Goal: Task Accomplishment & Management: Use online tool/utility

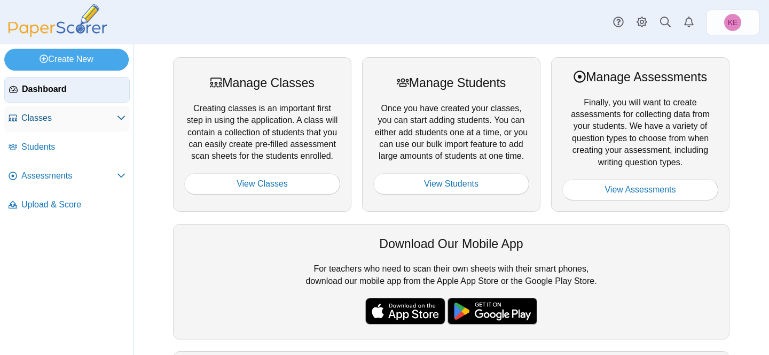
click at [96, 118] on span "Classes" at bounding box center [69, 118] width 96 height 12
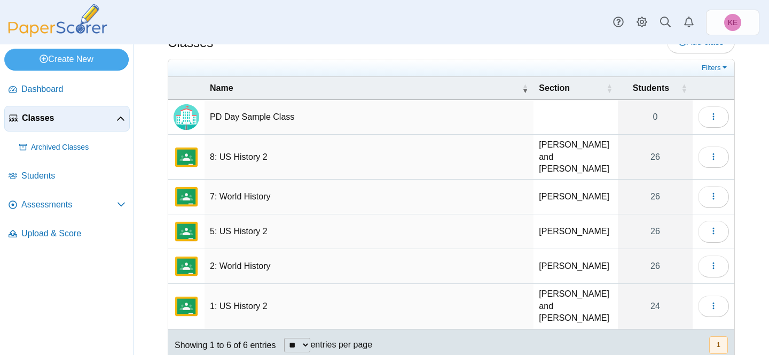
scroll to position [11, 0]
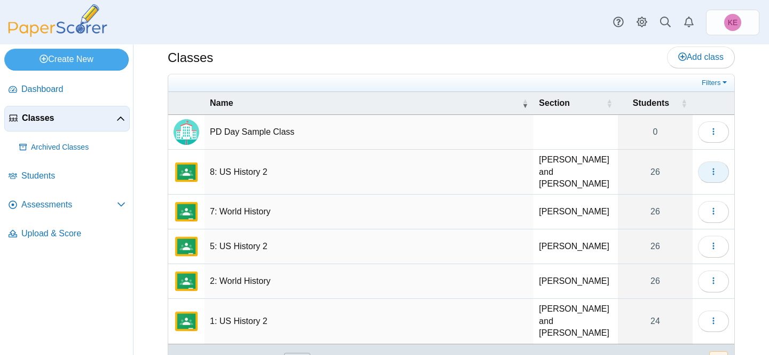
click at [716, 167] on icon "button" at bounding box center [713, 171] width 9 height 9
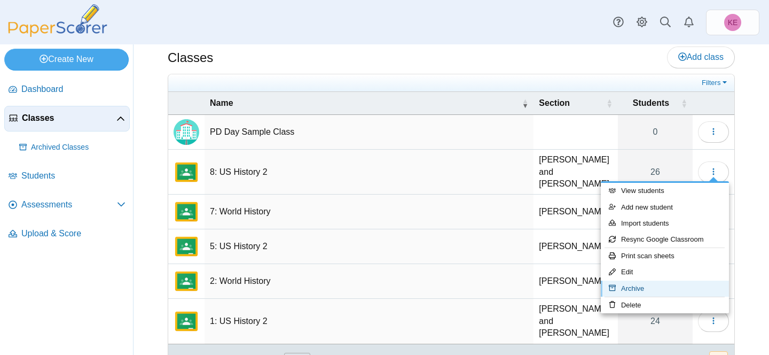
click at [632, 291] on link "Archive" at bounding box center [665, 288] width 128 height 16
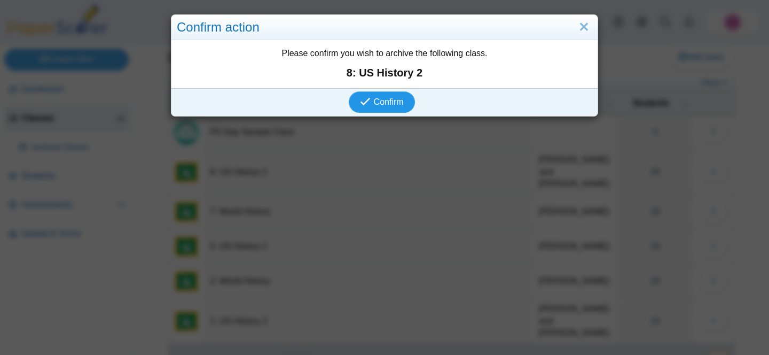
click at [386, 99] on span "Confirm" at bounding box center [389, 101] width 30 height 9
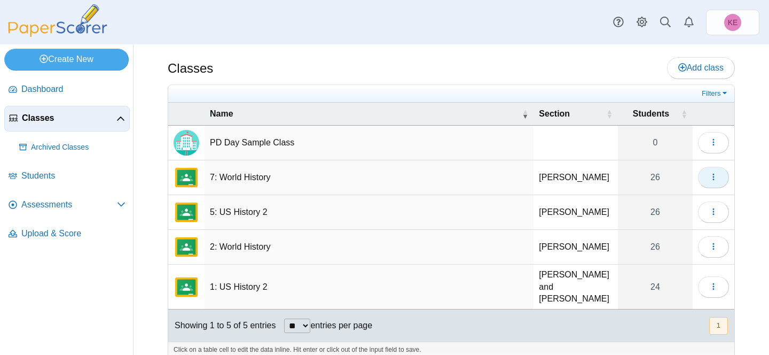
click at [713, 177] on use "button" at bounding box center [714, 177] width 2 height 7
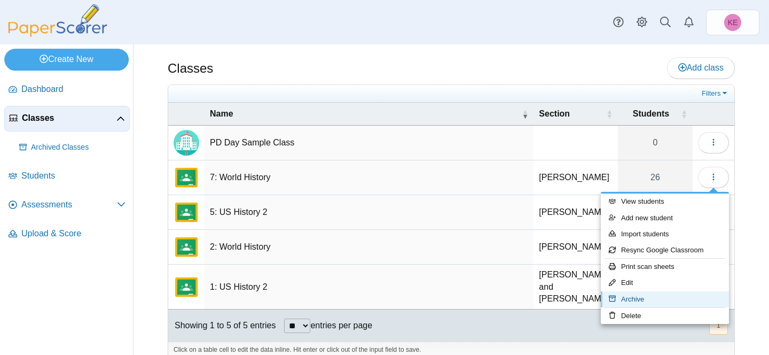
click at [639, 297] on link "Archive" at bounding box center [665, 299] width 128 height 16
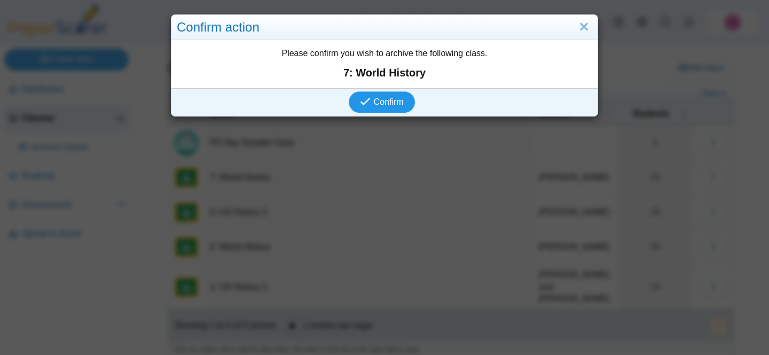
click at [370, 103] on icon "submit" at bounding box center [365, 101] width 10 height 10
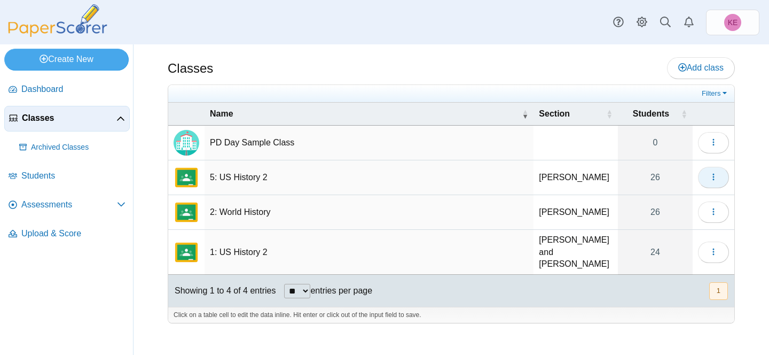
click at [717, 175] on icon "button" at bounding box center [713, 177] width 9 height 9
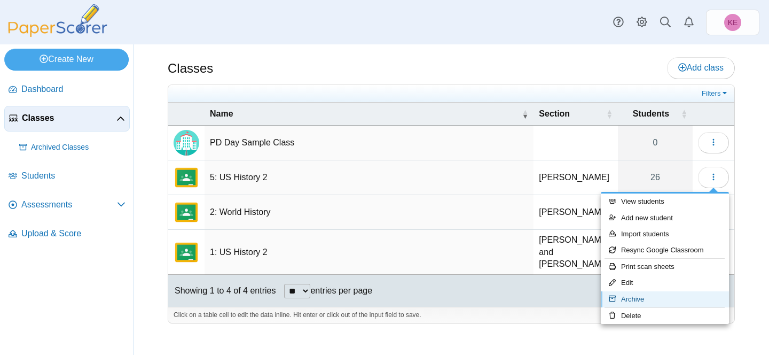
click at [628, 298] on link "Archive" at bounding box center [665, 299] width 128 height 16
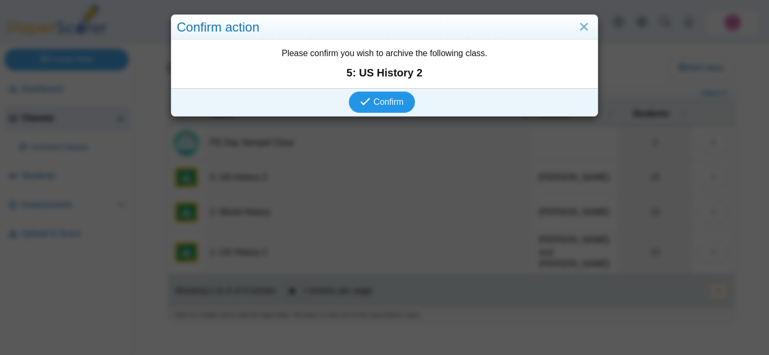
click at [391, 101] on span "Confirm" at bounding box center [389, 101] width 30 height 9
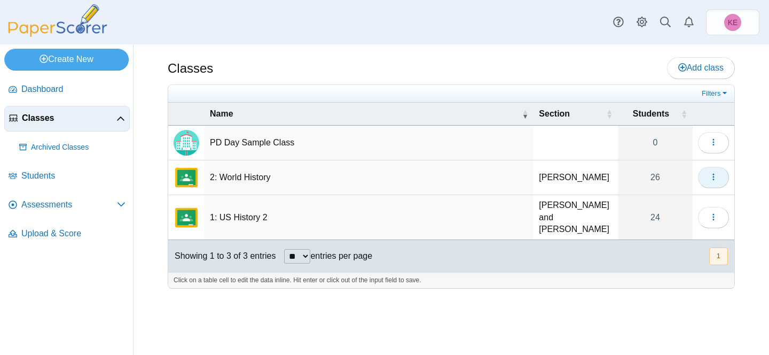
click at [713, 175] on icon "button" at bounding box center [713, 177] width 9 height 9
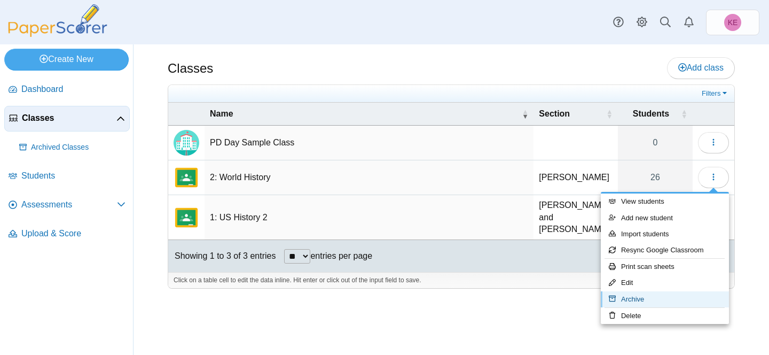
click at [624, 301] on link "Archive" at bounding box center [665, 299] width 128 height 16
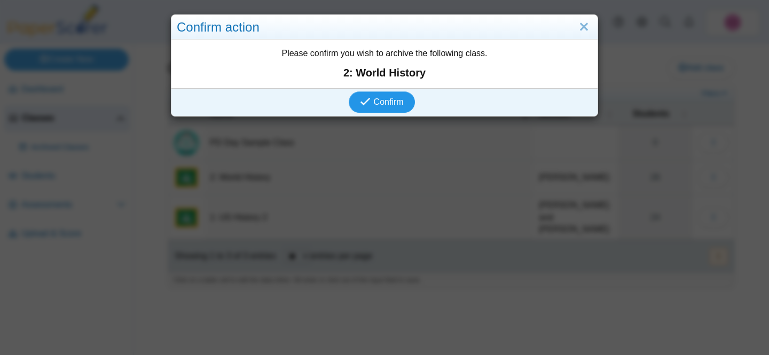
click at [391, 103] on span "Confirm" at bounding box center [389, 101] width 30 height 9
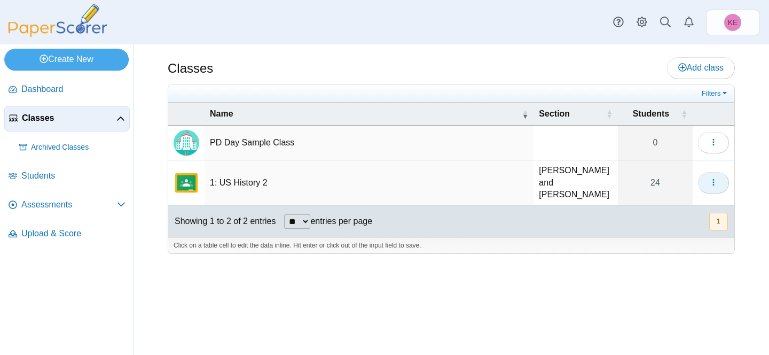
click at [713, 184] on button "button" at bounding box center [713, 182] width 31 height 21
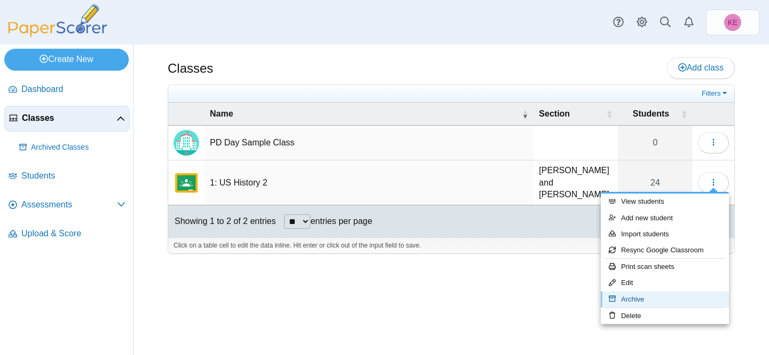
click at [632, 301] on link "Archive" at bounding box center [665, 299] width 128 height 16
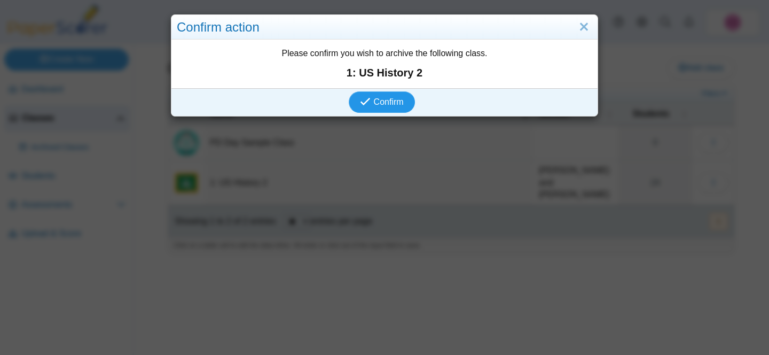
click at [372, 102] on icon "submit" at bounding box center [366, 102] width 13 height 12
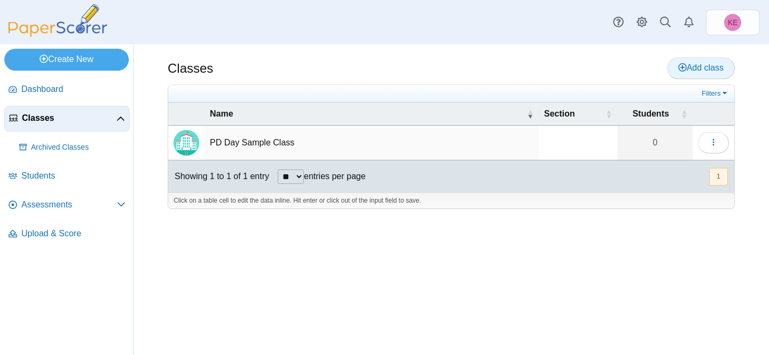
click at [695, 64] on span "Add class" at bounding box center [700, 67] width 45 height 9
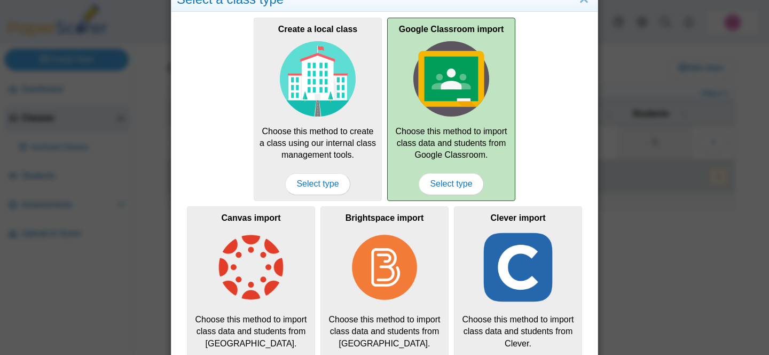
scroll to position [30, 0]
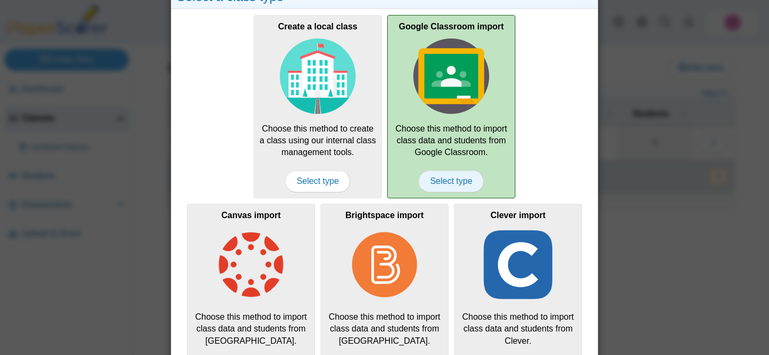
click at [457, 180] on span "Select type" at bounding box center [451, 180] width 65 height 21
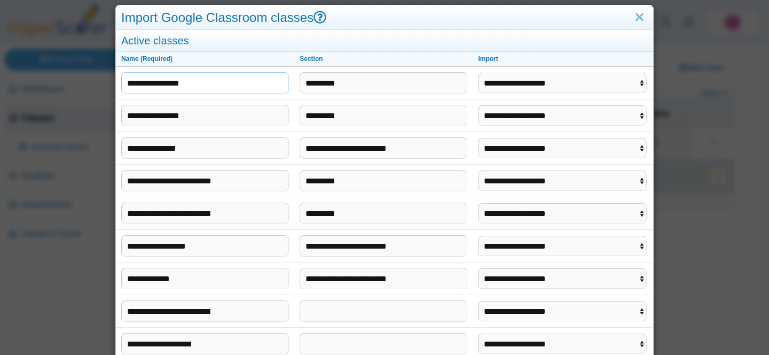
scroll to position [9, 0]
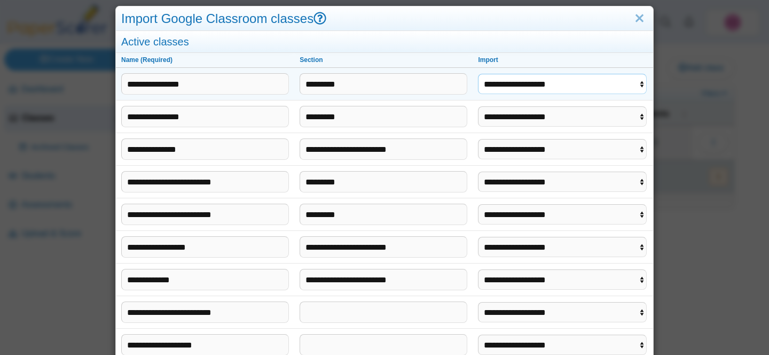
click at [518, 88] on select "**********" at bounding box center [562, 84] width 168 height 20
select select "**********"
click at [479, 74] on select "**********" at bounding box center [562, 84] width 168 height 20
click at [514, 116] on select "**********" at bounding box center [562, 116] width 168 height 20
select select "**********"
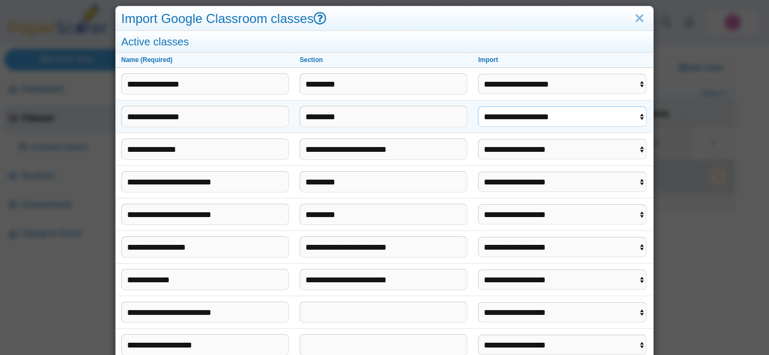
click at [479, 106] on select "**********" at bounding box center [562, 116] width 168 height 20
click at [515, 149] on select "**********" at bounding box center [562, 149] width 168 height 20
select select "**********"
click at [479, 139] on select "**********" at bounding box center [562, 149] width 168 height 20
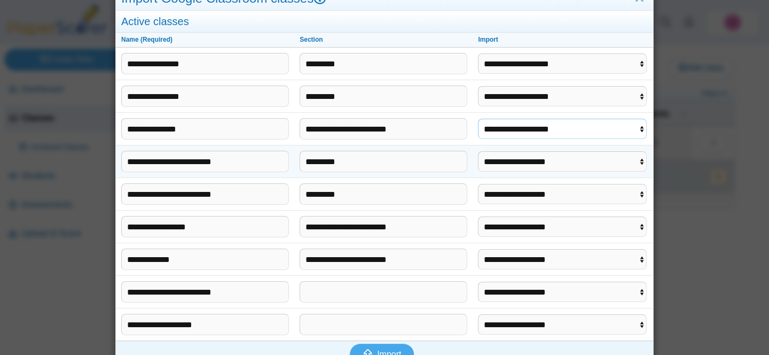
scroll to position [35, 0]
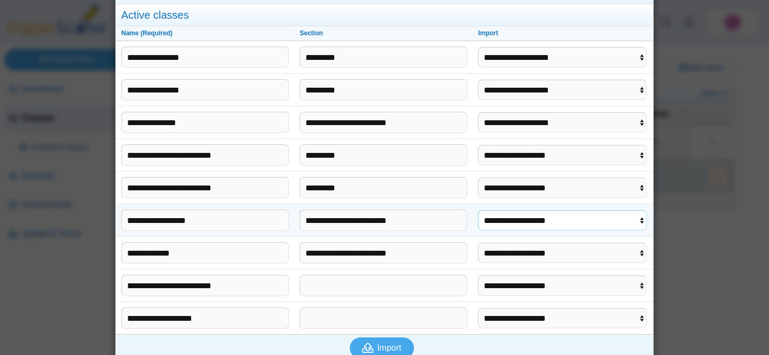
click at [514, 219] on select "**********" at bounding box center [562, 220] width 168 height 20
select select "**********"
click at [479, 210] on select "**********" at bounding box center [562, 220] width 168 height 20
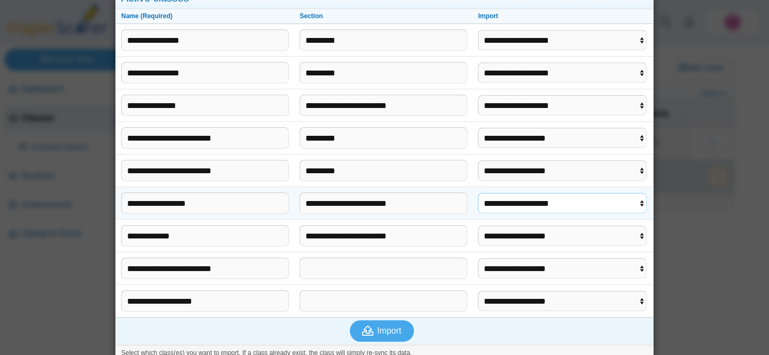
scroll to position [64, 0]
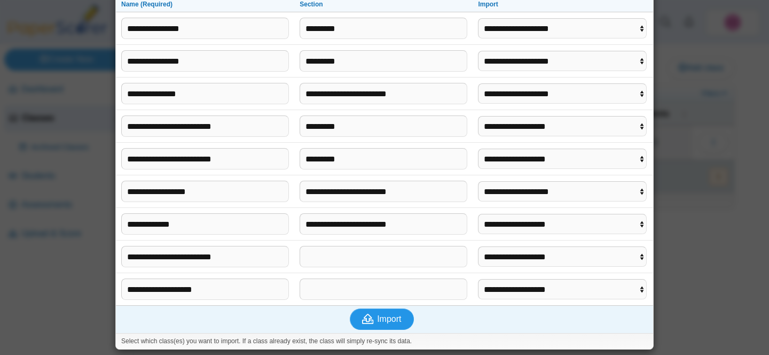
click at [388, 323] on span "Import" at bounding box center [389, 318] width 24 height 9
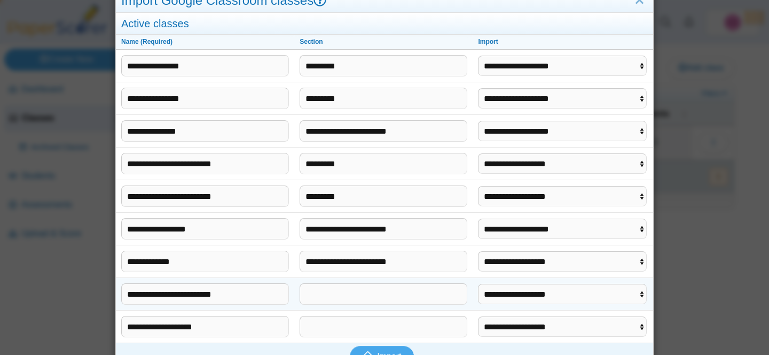
scroll to position [0, 0]
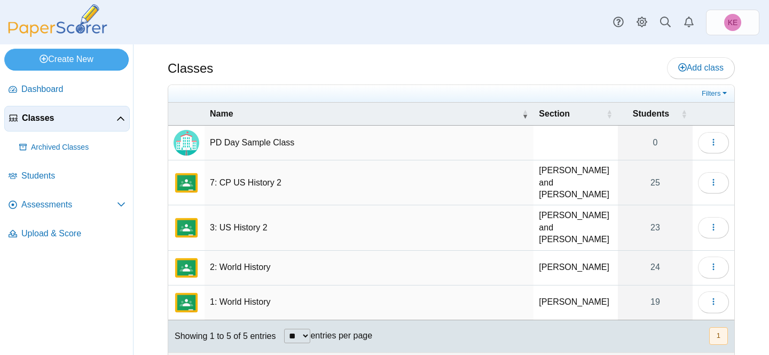
scroll to position [3, 0]
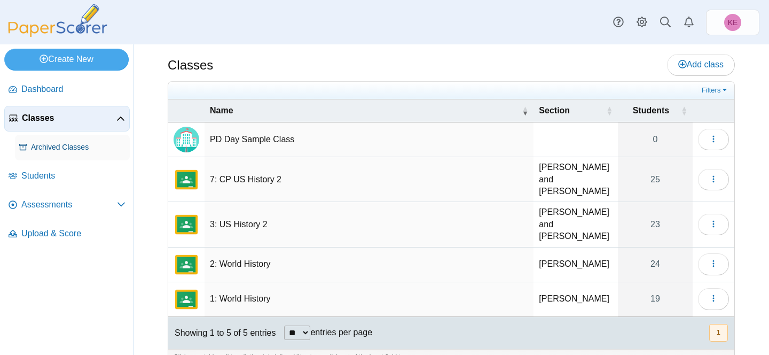
click at [79, 150] on span "Archived Classes" at bounding box center [78, 147] width 95 height 11
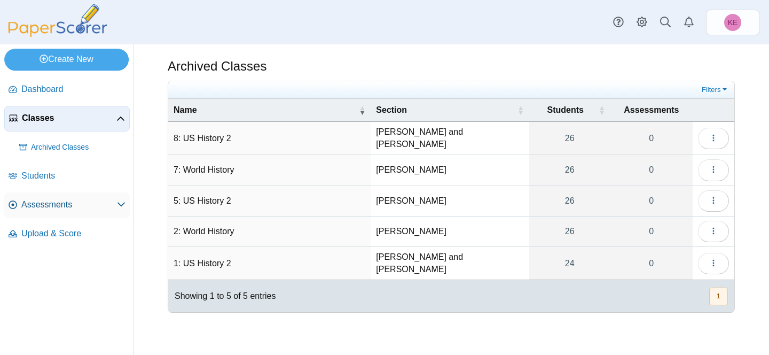
click at [44, 204] on span "Assessments" at bounding box center [69, 205] width 96 height 12
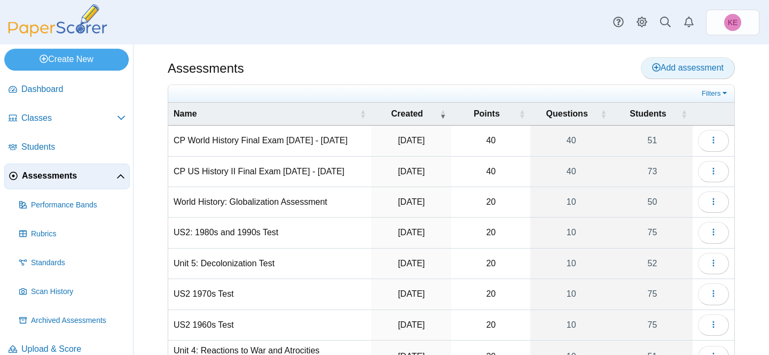
click at [686, 65] on span "Add assessment" at bounding box center [688, 67] width 72 height 9
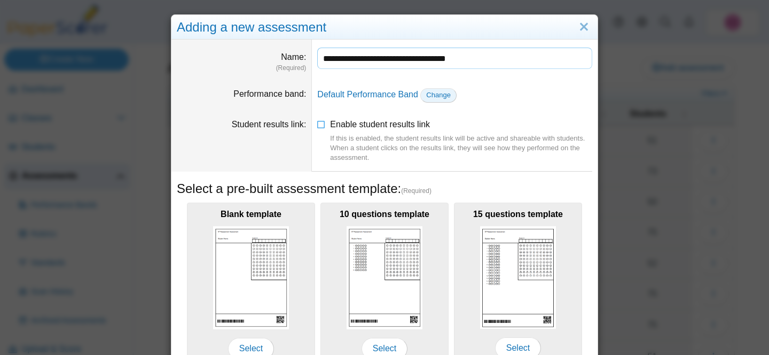
type input "**********"
click at [436, 98] on span "Change" at bounding box center [438, 95] width 25 height 8
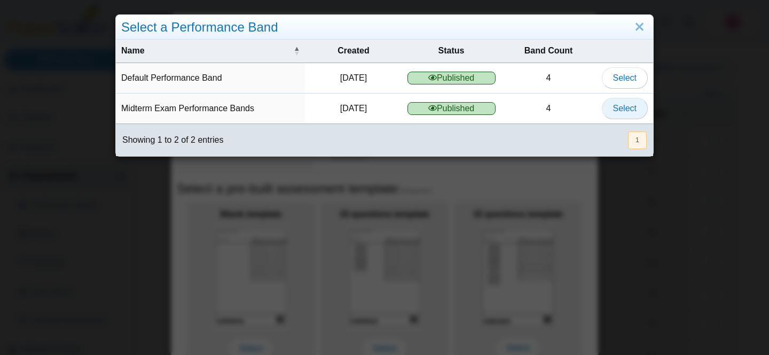
click at [617, 108] on span "Select" at bounding box center [625, 108] width 24 height 9
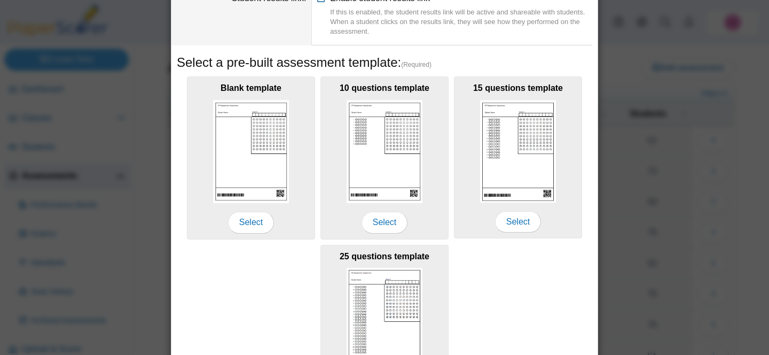
scroll to position [199, 0]
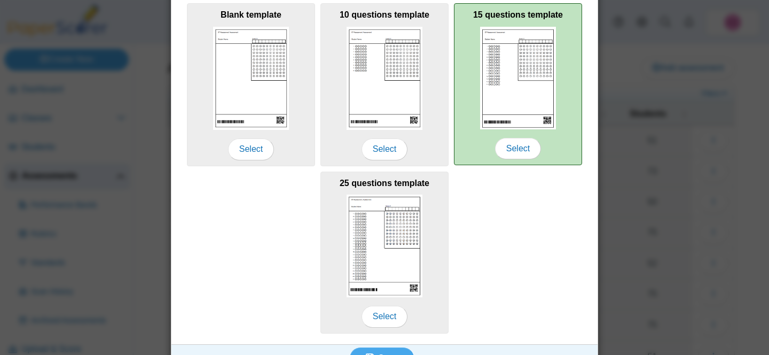
click at [543, 76] on img at bounding box center [518, 78] width 76 height 103
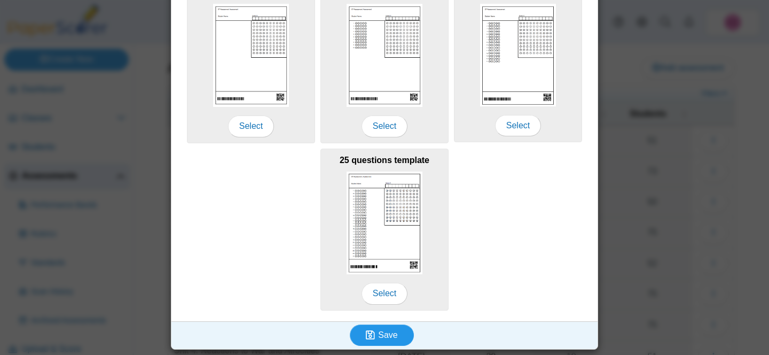
click at [362, 338] on button "Save" at bounding box center [382, 334] width 64 height 21
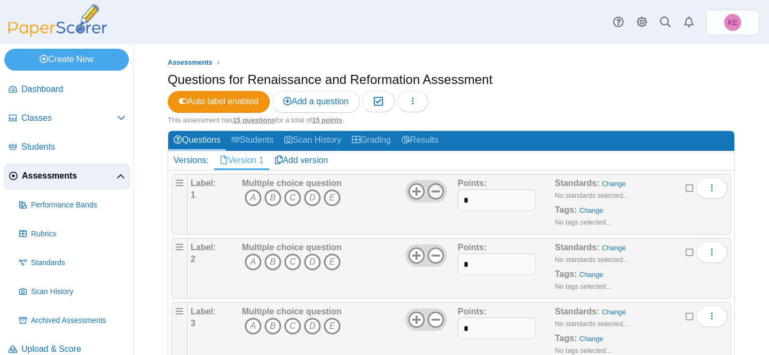
click at [438, 189] on icon at bounding box center [435, 191] width 17 height 17
click at [469, 200] on input "*" at bounding box center [496, 199] width 77 height 21
type input "*"
click at [433, 256] on icon at bounding box center [435, 255] width 17 height 17
click at [483, 263] on input "*" at bounding box center [496, 263] width 77 height 21
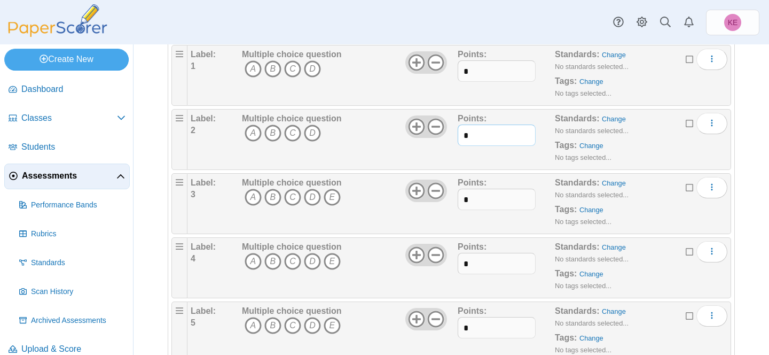
scroll to position [153, 0]
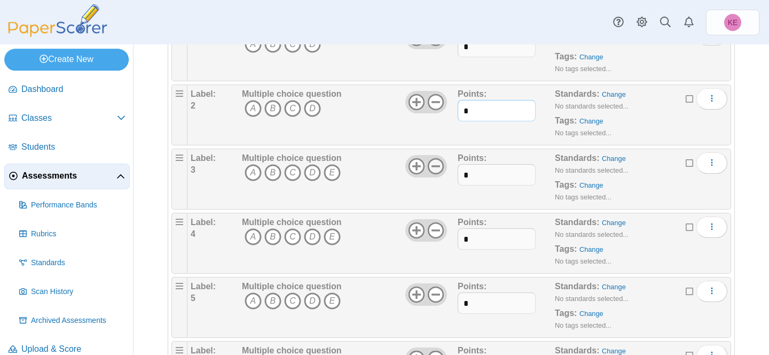
type input "*"
click at [439, 166] on use at bounding box center [436, 166] width 17 height 17
click at [479, 168] on input "*" at bounding box center [496, 174] width 77 height 21
type input "*"
click at [437, 232] on icon at bounding box center [435, 230] width 17 height 17
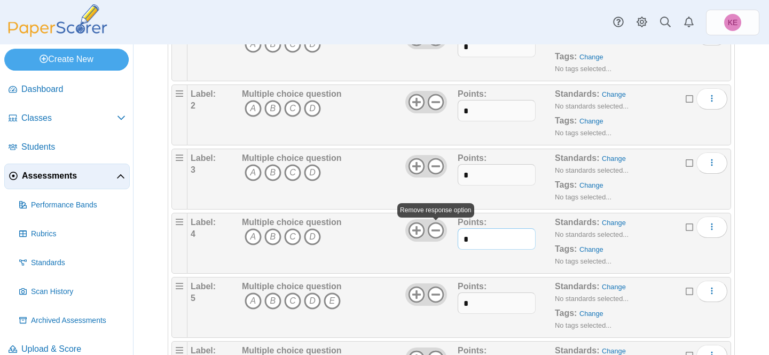
click at [482, 235] on input "*" at bounding box center [496, 238] width 77 height 21
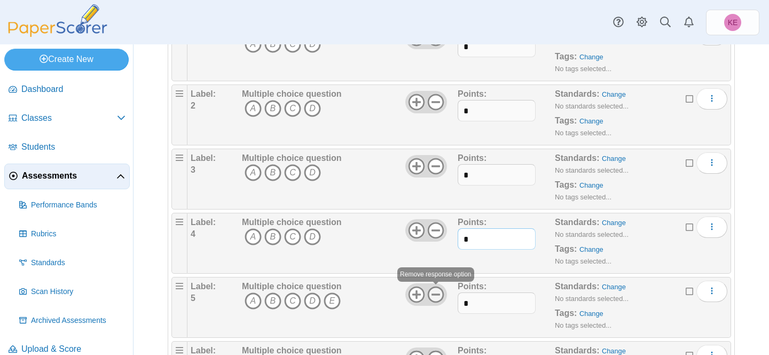
type input "*"
click at [441, 293] on icon at bounding box center [435, 294] width 17 height 17
click at [494, 304] on input "*" at bounding box center [496, 302] width 77 height 21
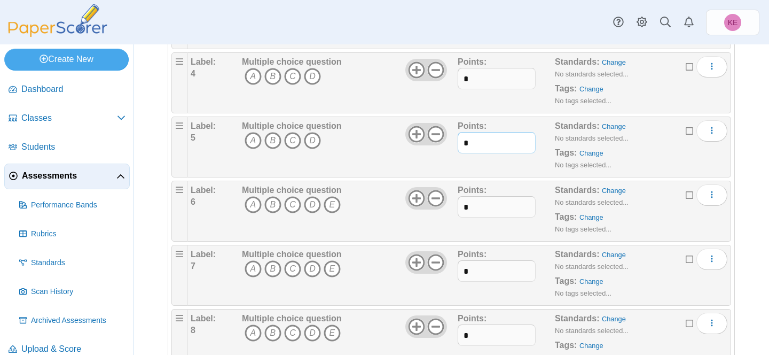
scroll to position [380, 0]
type input "*"
click at [430, 130] on icon at bounding box center [435, 131] width 17 height 17
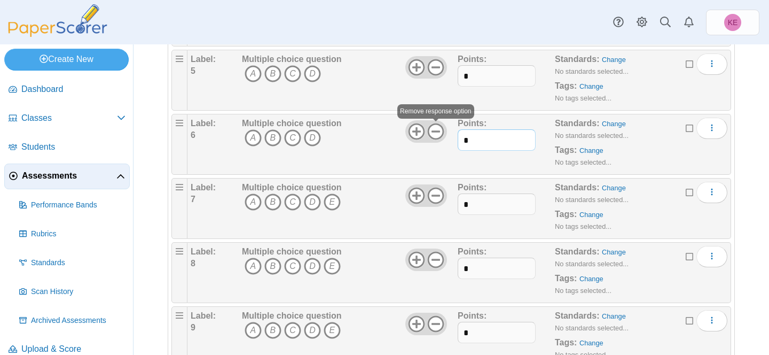
click at [476, 135] on input "*" at bounding box center [496, 139] width 77 height 21
type input "*"
click at [439, 197] on icon at bounding box center [435, 195] width 17 height 17
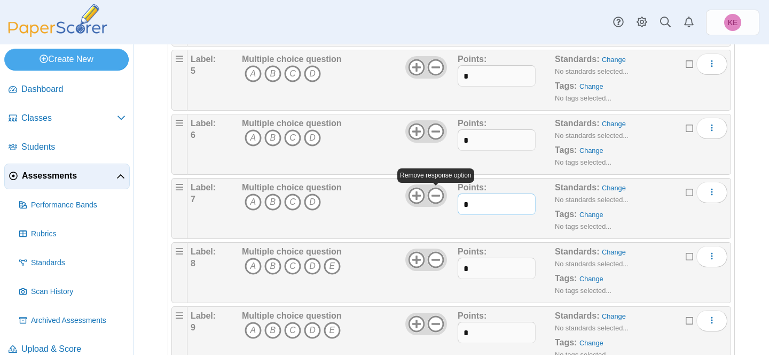
click at [488, 205] on input "*" at bounding box center [496, 203] width 77 height 21
type input "*"
click at [436, 259] on use at bounding box center [436, 259] width 17 height 17
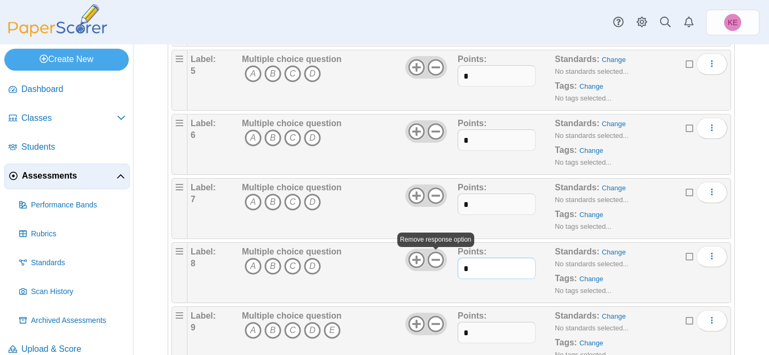
click at [475, 269] on input "*" at bounding box center [496, 268] width 77 height 21
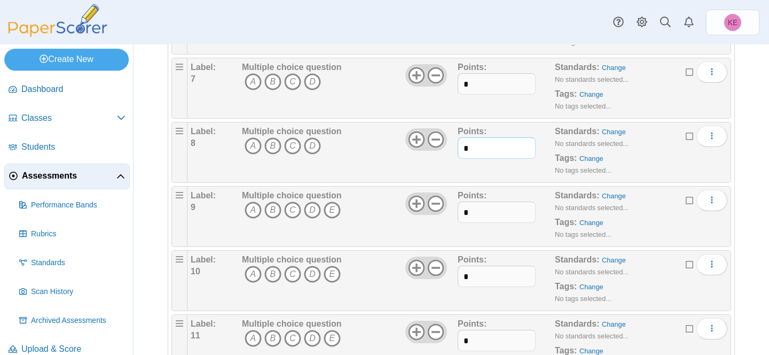
scroll to position [531, 0]
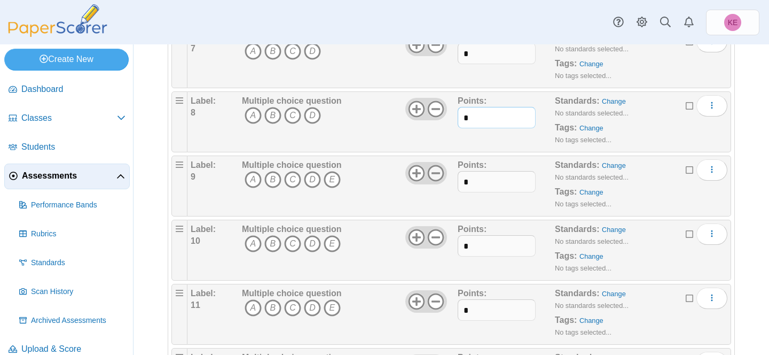
type input "*"
click at [434, 173] on use at bounding box center [436, 173] width 17 height 17
click at [480, 184] on input "*" at bounding box center [496, 181] width 77 height 21
type input "*"
click at [439, 242] on icon at bounding box center [435, 237] width 17 height 17
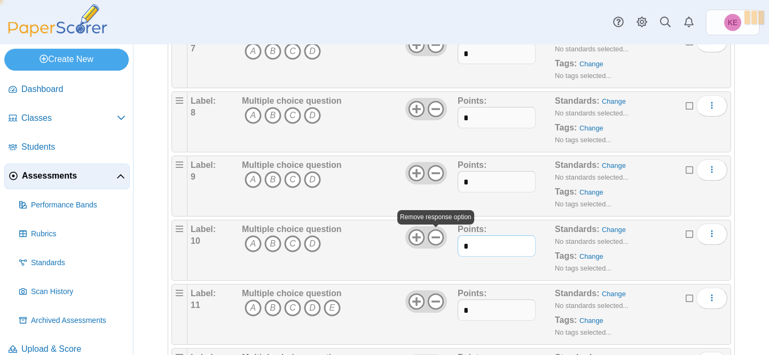
click at [482, 249] on input "*" at bounding box center [496, 245] width 77 height 21
type input "*"
click at [438, 301] on use at bounding box center [436, 301] width 17 height 17
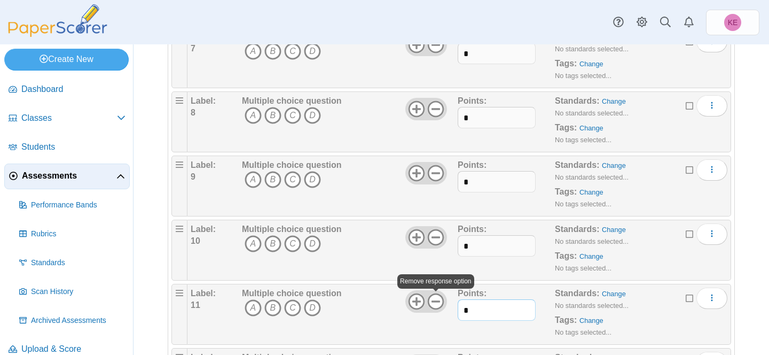
click at [482, 308] on input "*" at bounding box center [496, 309] width 77 height 21
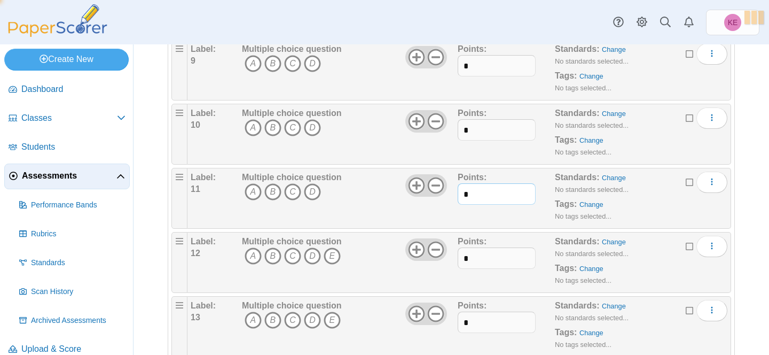
scroll to position [709, 0]
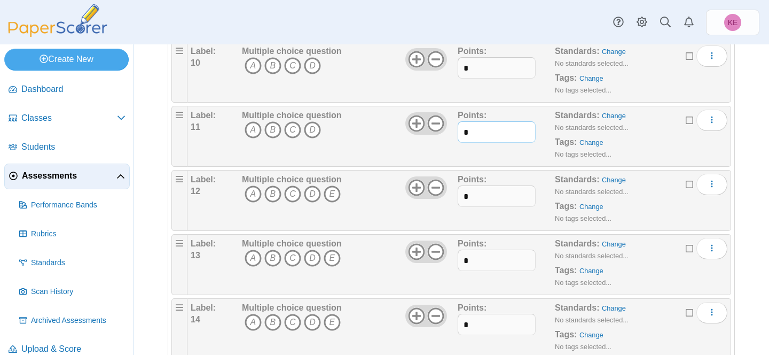
type input "*"
click at [437, 177] on div at bounding box center [426, 187] width 42 height 22
click at [439, 185] on icon at bounding box center [435, 187] width 17 height 17
click at [480, 189] on input "*" at bounding box center [496, 195] width 77 height 21
type input "*"
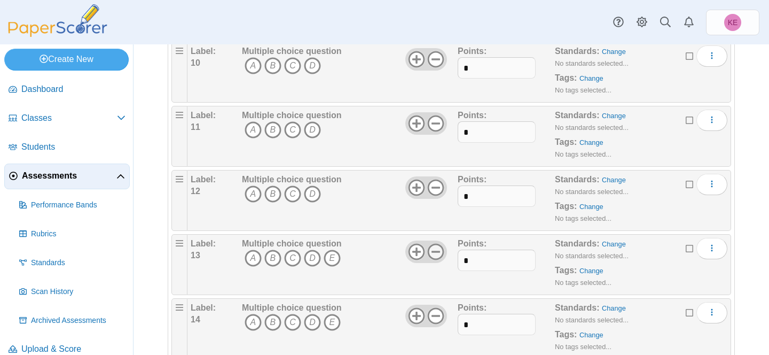
click at [438, 247] on icon at bounding box center [435, 251] width 17 height 17
click at [488, 260] on input "*" at bounding box center [496, 259] width 77 height 21
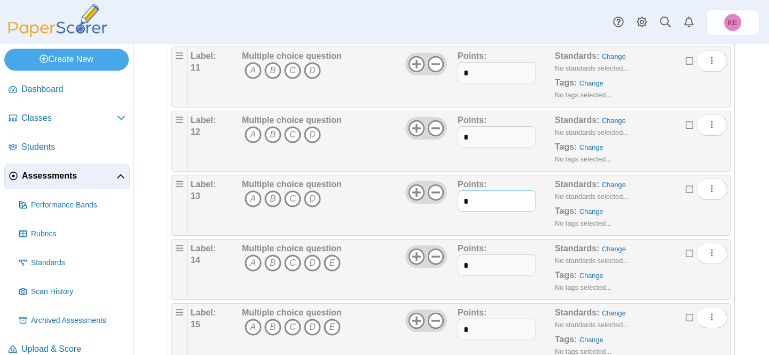
scroll to position [802, 0]
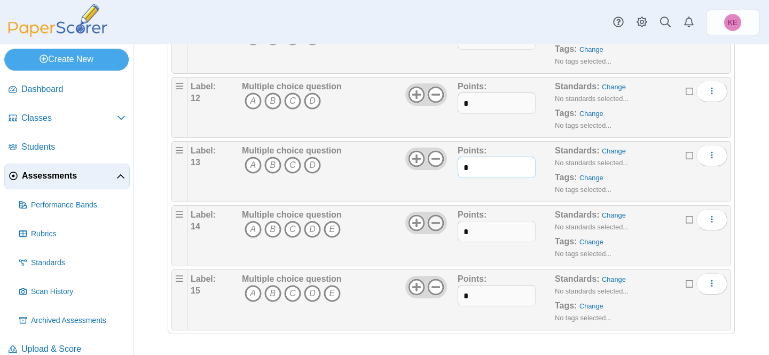
type input "*"
click at [443, 223] on use at bounding box center [436, 222] width 17 height 17
click at [483, 229] on input "*" at bounding box center [496, 231] width 77 height 21
type input "*"
click at [438, 279] on use at bounding box center [436, 286] width 17 height 17
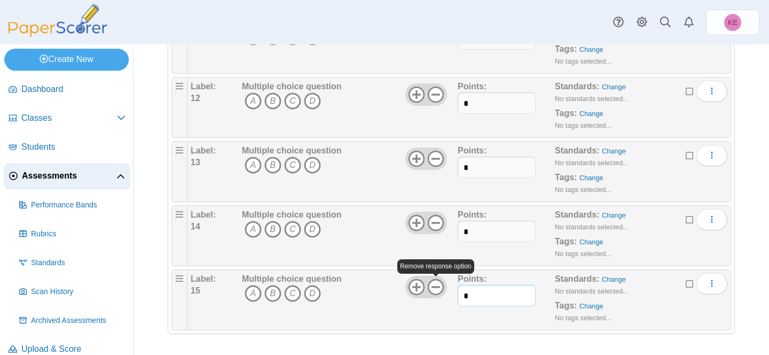
click at [494, 288] on input "*" at bounding box center [496, 295] width 77 height 21
type input "*"
click at [631, 317] on div "Standards: Change No standards selected... Tags: Change No tags selected..." at bounding box center [628, 299] width 146 height 53
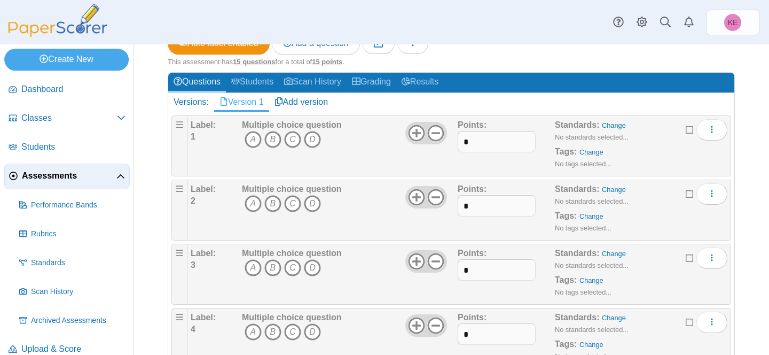
scroll to position [0, 0]
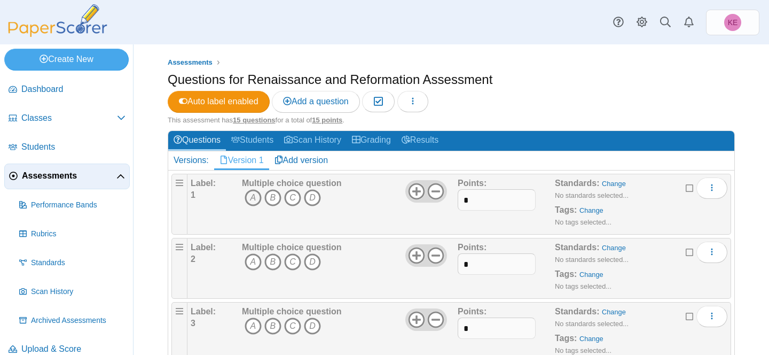
click at [253, 197] on icon "A" at bounding box center [253, 197] width 17 height 17
click at [609, 185] on link "Change" at bounding box center [614, 184] width 24 height 8
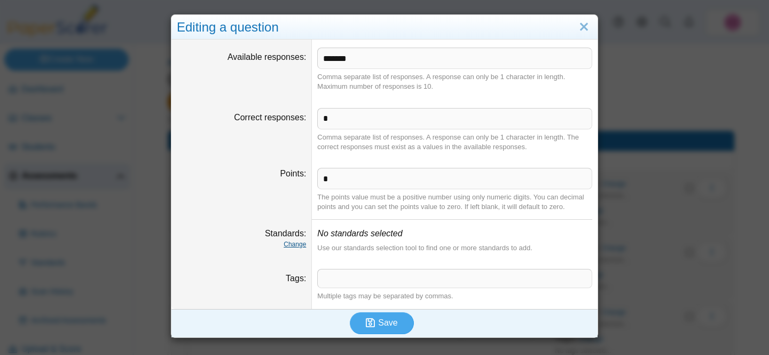
click at [297, 243] on link "Change" at bounding box center [295, 243] width 22 height 7
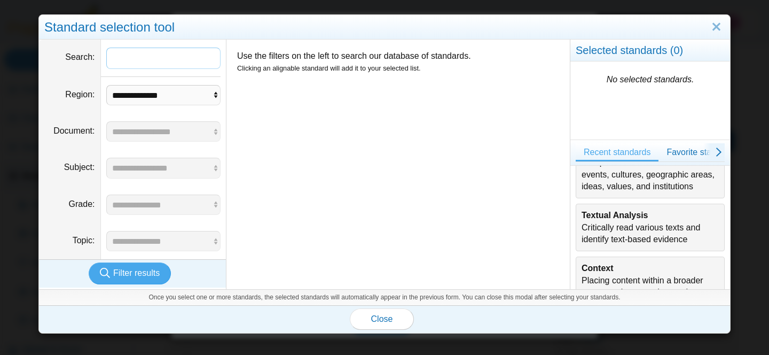
scroll to position [97, 0]
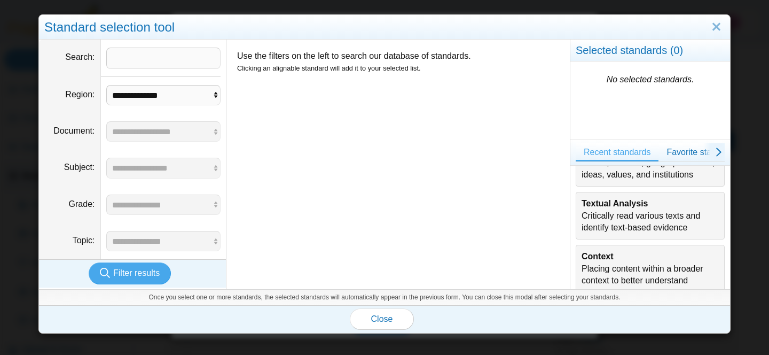
click at [606, 215] on div "Textual Analysis Critically read various texts and identify text-based evidence" at bounding box center [650, 216] width 137 height 36
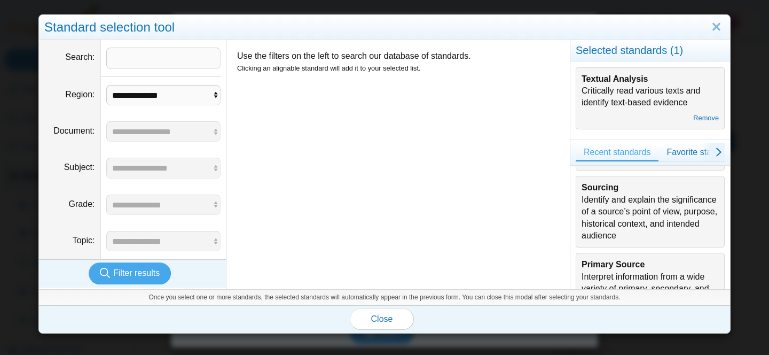
scroll to position [244, 0]
click at [606, 215] on div "Sourcing Identify and explain the significance of a source’s point of view, pur…" at bounding box center [650, 210] width 137 height 60
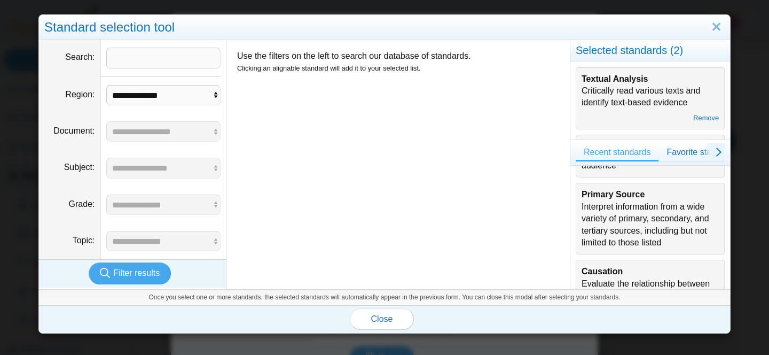
scroll to position [319, 0]
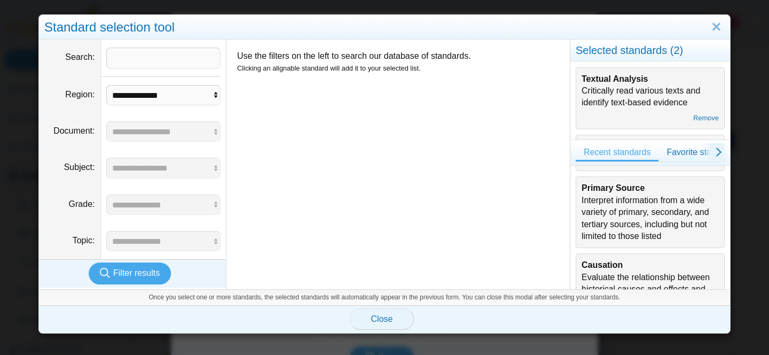
click at [381, 316] on span "Close" at bounding box center [382, 318] width 22 height 9
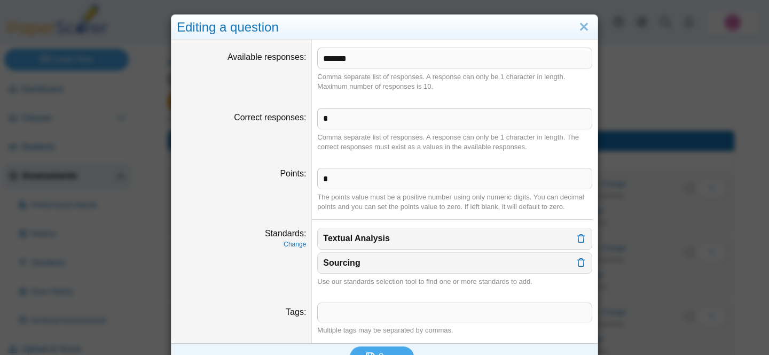
scroll to position [23, 0]
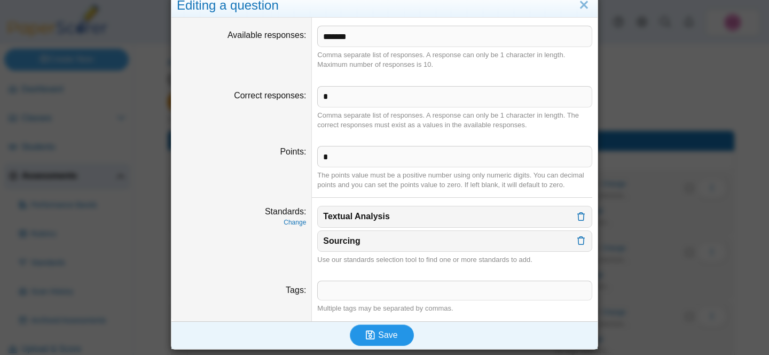
click at [378, 333] on span "Save" at bounding box center [387, 334] width 19 height 9
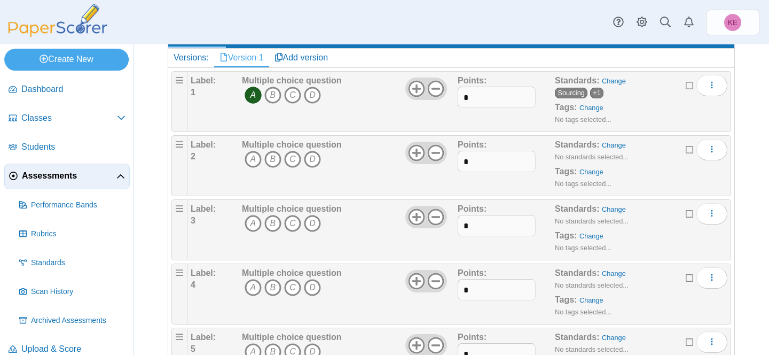
scroll to position [106, 0]
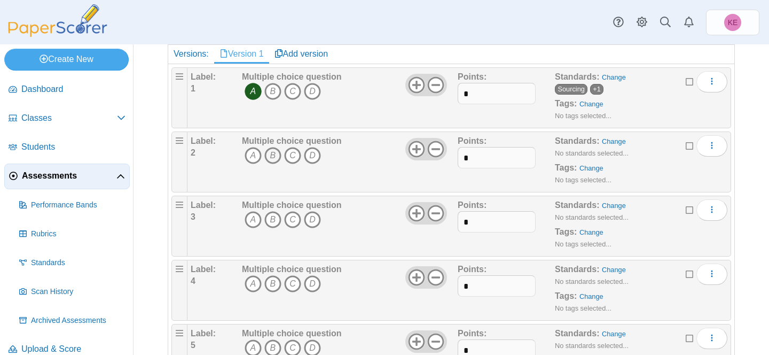
click at [276, 158] on icon "B" at bounding box center [272, 155] width 17 height 17
click at [614, 138] on link "Change" at bounding box center [614, 141] width 24 height 8
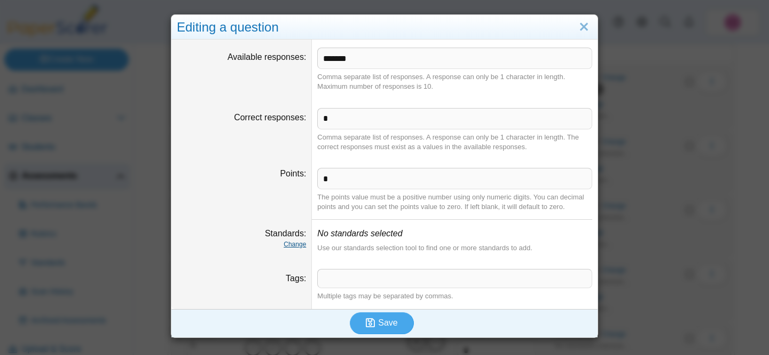
click at [303, 244] on link "Change" at bounding box center [295, 243] width 22 height 7
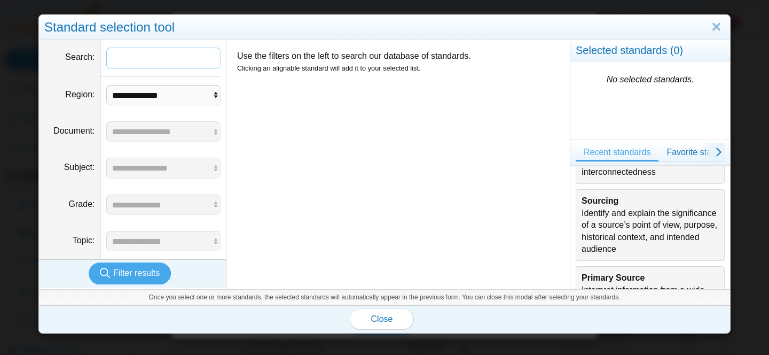
scroll to position [226, 0]
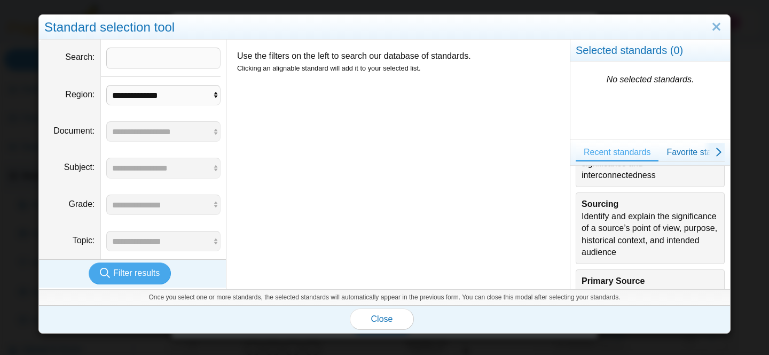
click at [641, 229] on div "Sourcing Identify and explain the significance of a source’s point of view, pur…" at bounding box center [650, 228] width 137 height 60
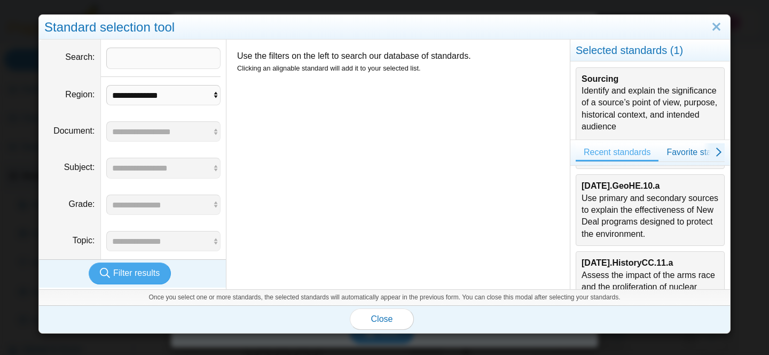
scroll to position [389, 0]
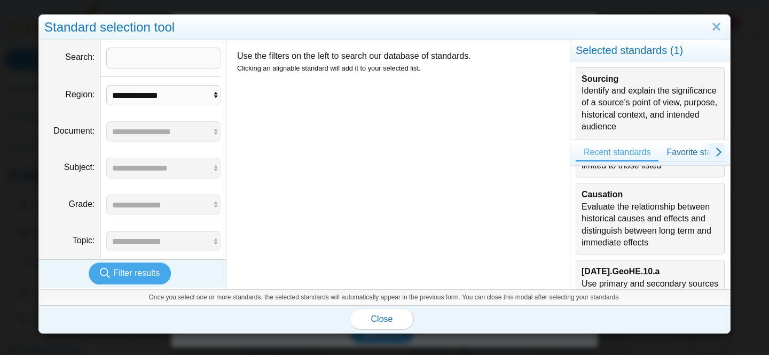
click at [641, 229] on div "Causation Evaluate the relationship between historical causes and effects and d…" at bounding box center [650, 219] width 137 height 60
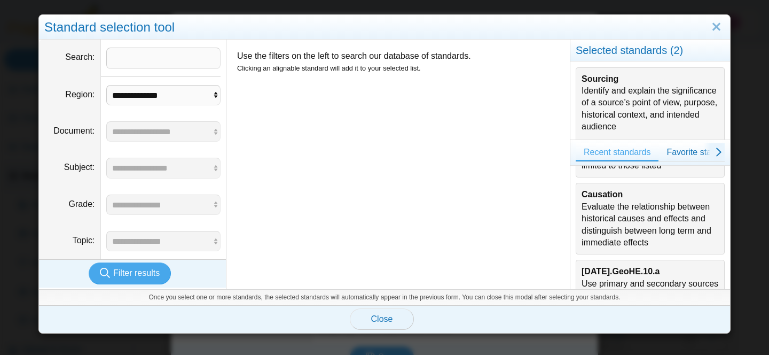
click at [396, 317] on button "Close" at bounding box center [382, 318] width 64 height 21
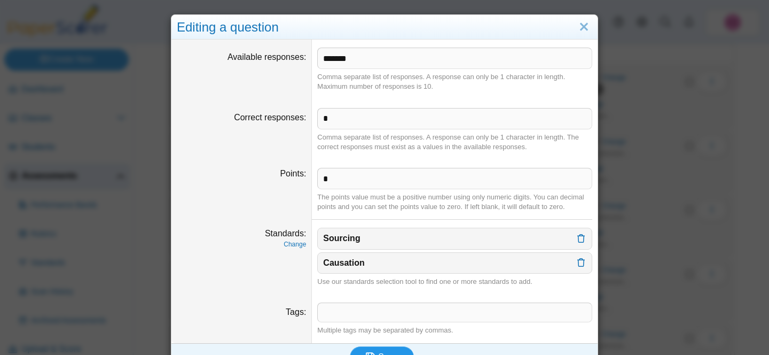
click at [385, 349] on button "Save" at bounding box center [382, 356] width 64 height 21
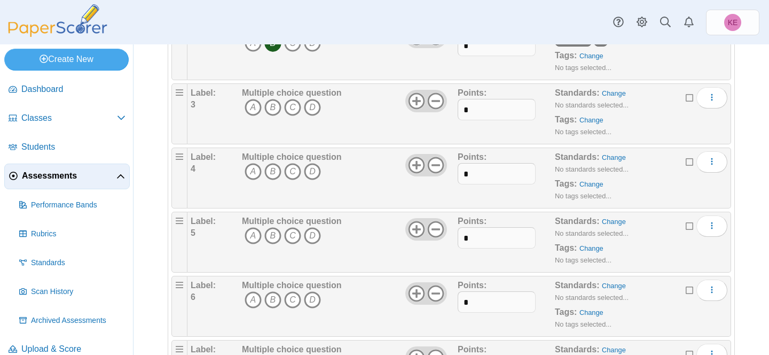
scroll to position [221, 0]
click at [253, 103] on icon "A" at bounding box center [253, 105] width 17 height 17
click at [620, 95] on link "Change" at bounding box center [614, 91] width 24 height 8
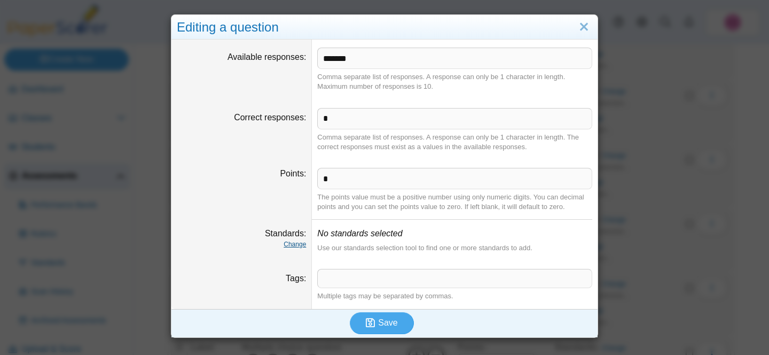
click at [298, 247] on link "Change" at bounding box center [295, 243] width 22 height 7
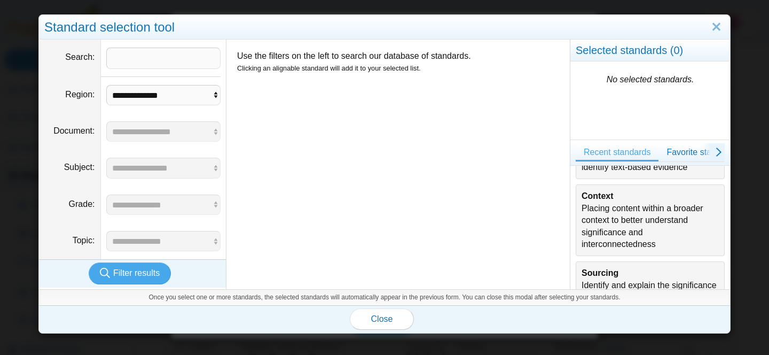
click at [620, 216] on div "Context Placing content within a broader context to better understand significa…" at bounding box center [650, 220] width 137 height 60
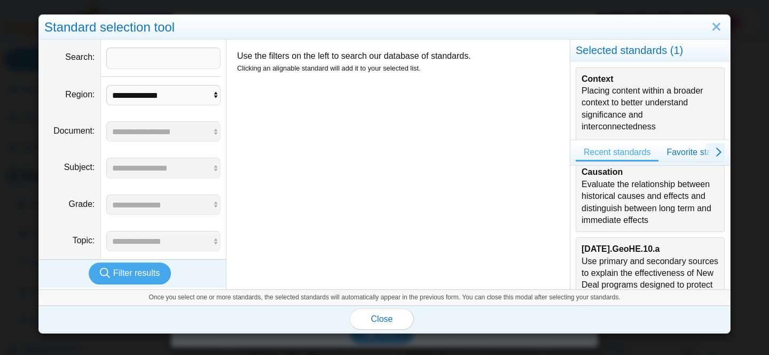
scroll to position [415, 0]
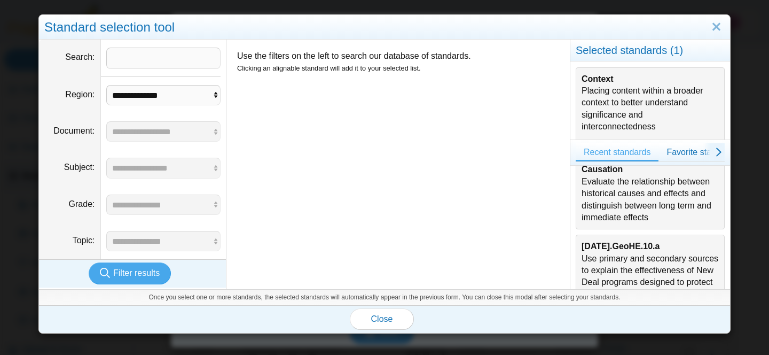
click at [620, 216] on div "Causation Evaluate the relationship between historical causes and effects and d…" at bounding box center [650, 193] width 137 height 60
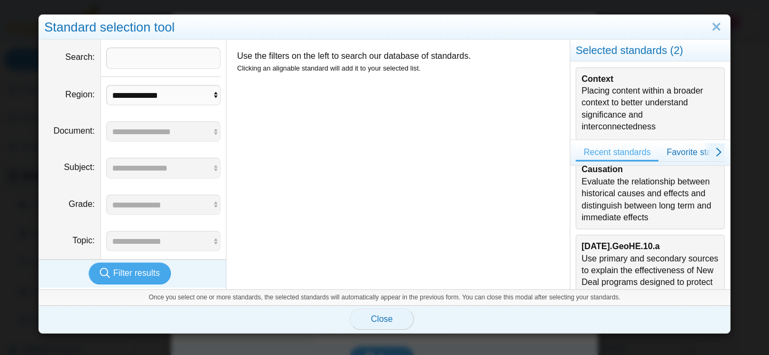
click at [405, 316] on button "Close" at bounding box center [382, 318] width 64 height 21
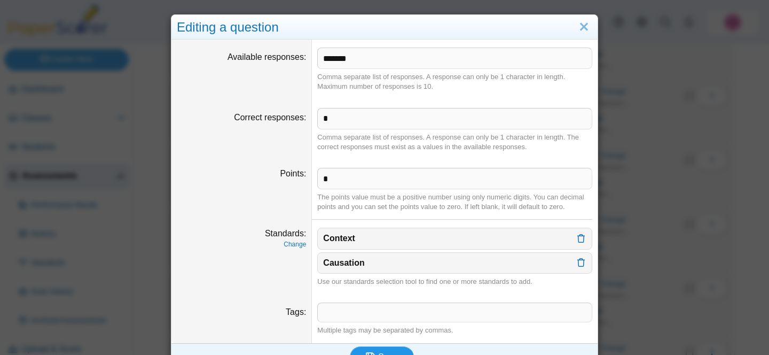
click at [391, 348] on button "Save" at bounding box center [382, 356] width 64 height 21
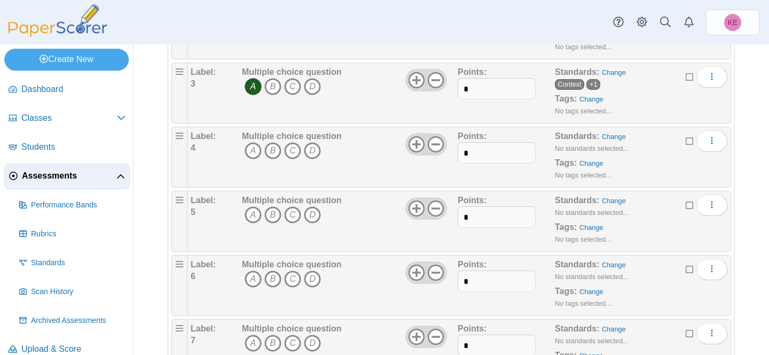
scroll to position [302, 0]
click at [291, 91] on icon "C" at bounding box center [292, 88] width 17 height 17
click at [615, 73] on link "Change" at bounding box center [614, 74] width 24 height 8
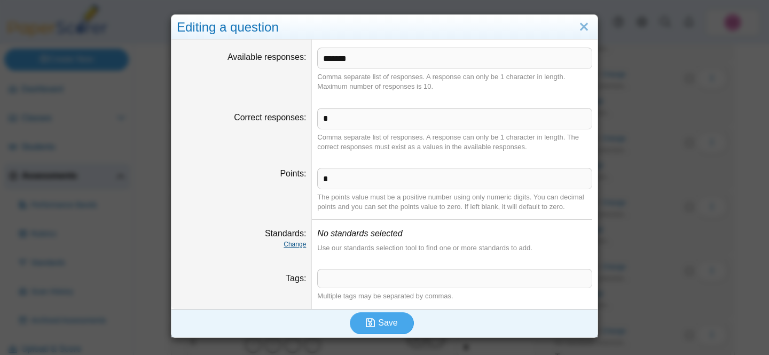
click at [303, 246] on link "Change" at bounding box center [295, 243] width 22 height 7
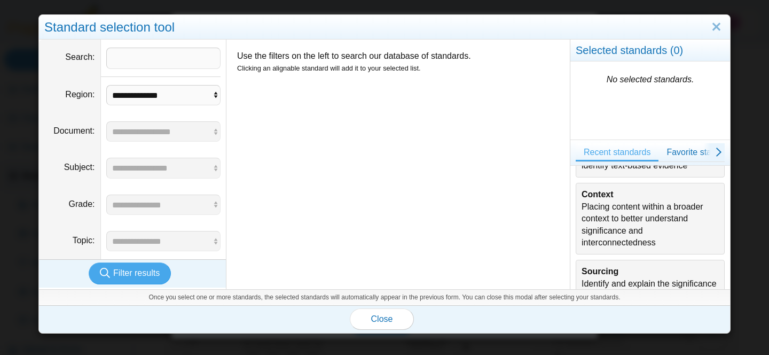
click at [623, 227] on div "Context Placing content within a broader context to better understand significa…" at bounding box center [650, 219] width 137 height 60
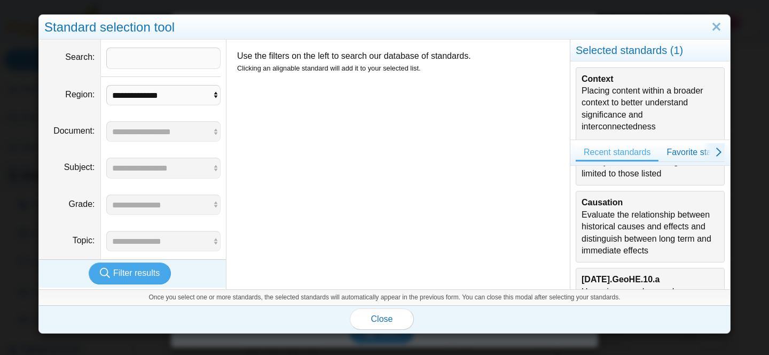
scroll to position [382, 0]
click at [623, 227] on div "Causation Evaluate the relationship between historical causes and effects and d…" at bounding box center [650, 226] width 137 height 60
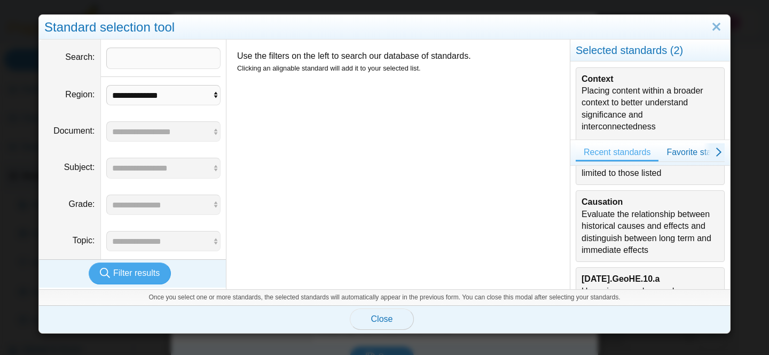
click at [402, 318] on button "Close" at bounding box center [382, 318] width 64 height 21
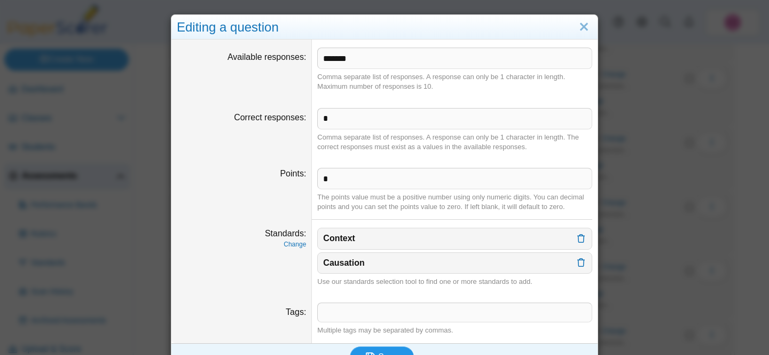
click at [386, 349] on button "Save" at bounding box center [382, 356] width 64 height 21
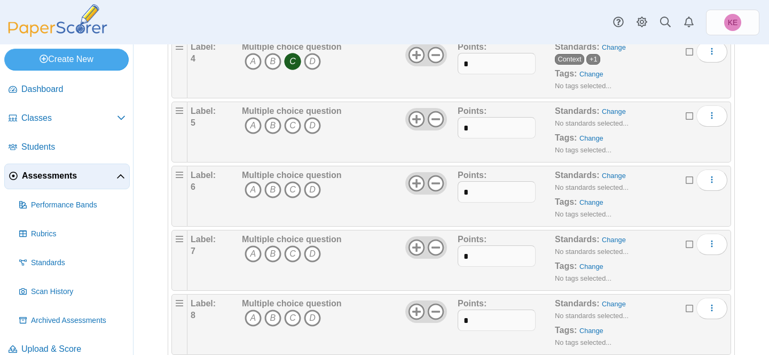
scroll to position [344, 0]
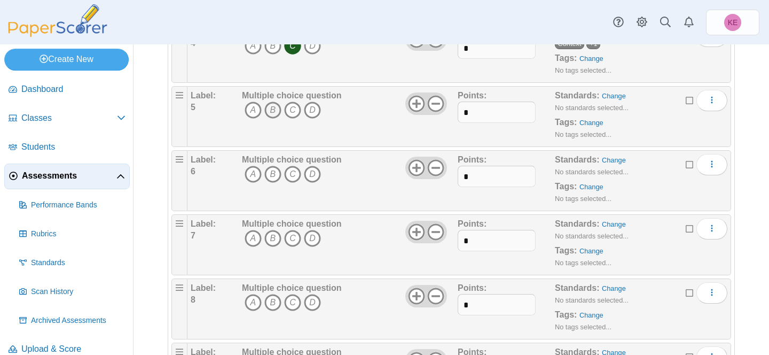
click at [272, 106] on icon "B" at bounding box center [272, 110] width 17 height 17
click at [614, 93] on link "Change" at bounding box center [614, 96] width 24 height 8
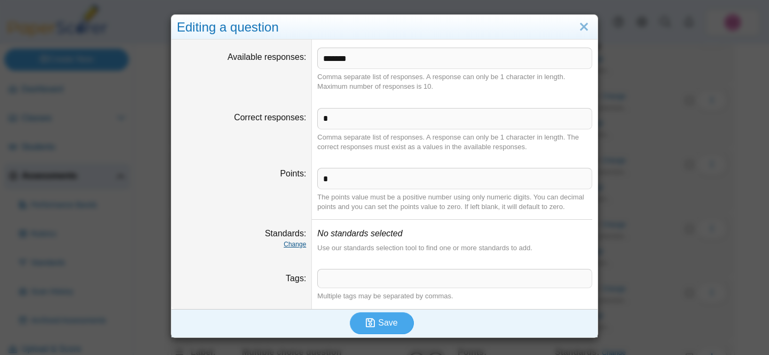
click at [295, 240] on link "Change" at bounding box center [295, 243] width 22 height 7
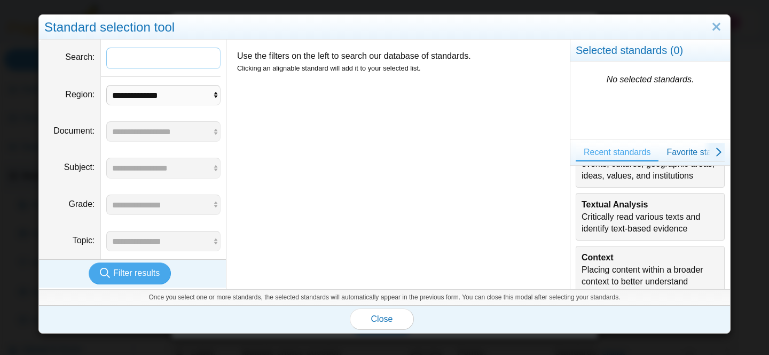
scroll to position [99, 0]
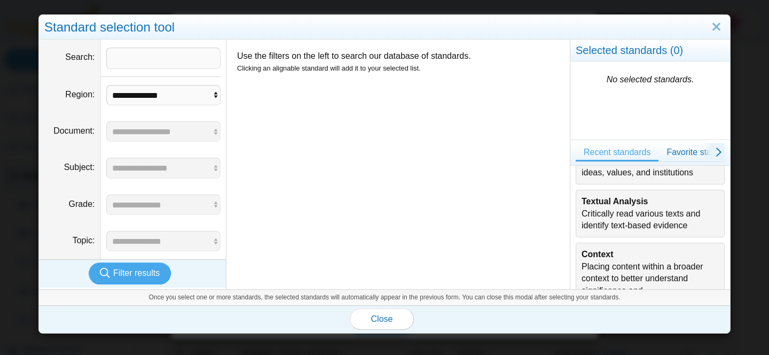
click at [613, 202] on b "Textual Analysis" at bounding box center [615, 201] width 67 height 9
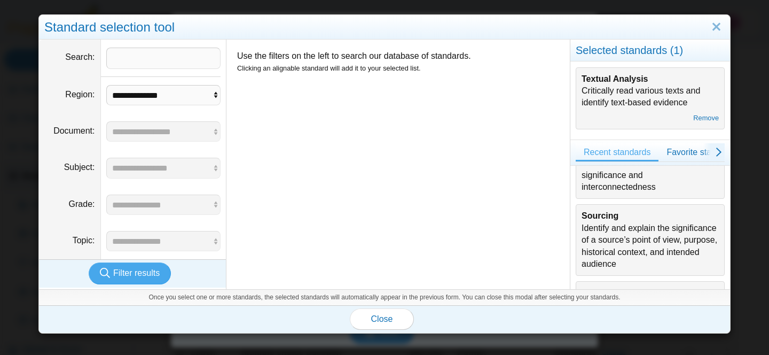
scroll to position [217, 0]
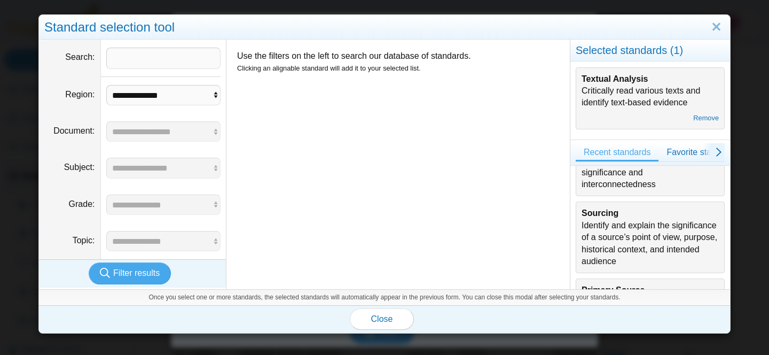
click at [609, 234] on div "Sourcing Identify and explain the significance of a source’s point of view, pur…" at bounding box center [650, 237] width 137 height 60
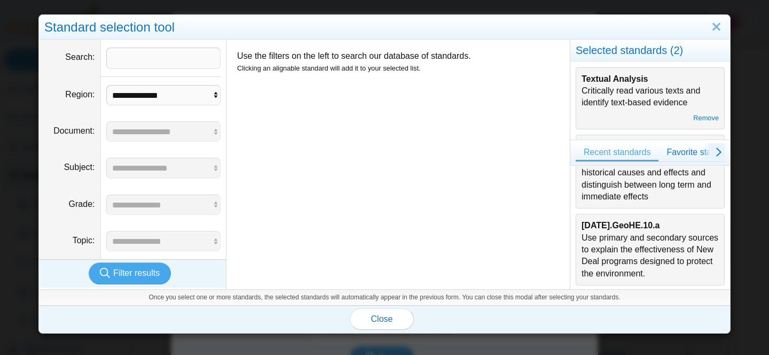
scroll to position [437, 0]
click at [396, 316] on button "Close" at bounding box center [382, 318] width 64 height 21
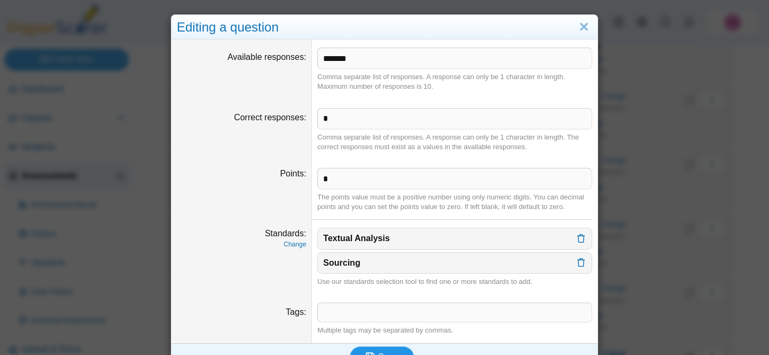
click at [387, 349] on button "Save" at bounding box center [382, 356] width 64 height 21
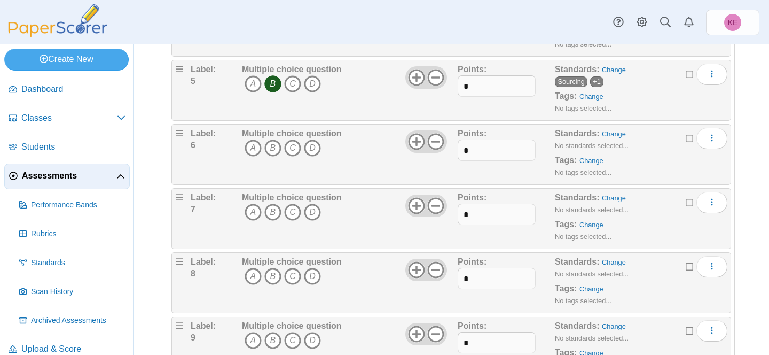
scroll to position [373, 0]
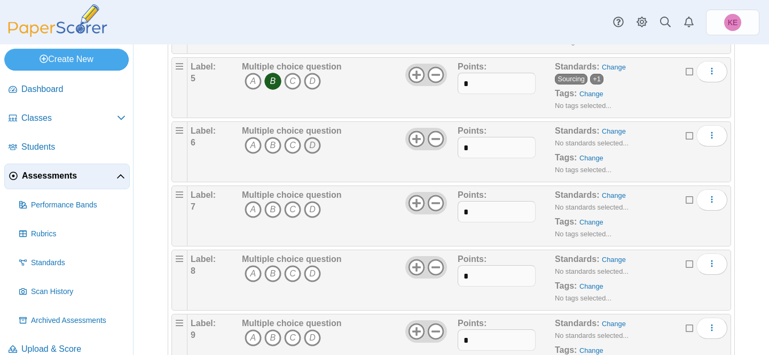
click at [317, 143] on icon "D" at bounding box center [312, 145] width 17 height 17
click at [606, 134] on link "Change" at bounding box center [614, 131] width 24 height 8
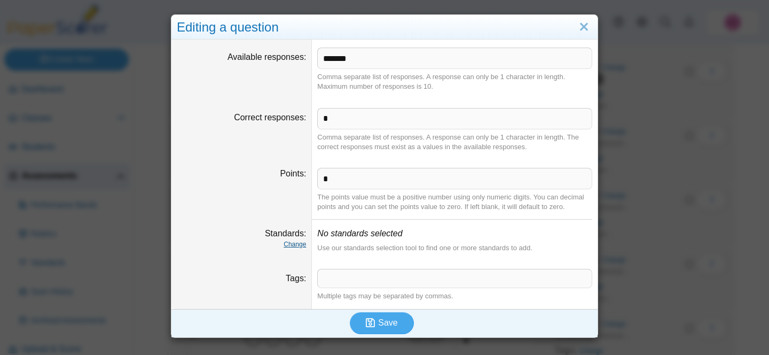
click at [299, 242] on link "Change" at bounding box center [295, 243] width 22 height 7
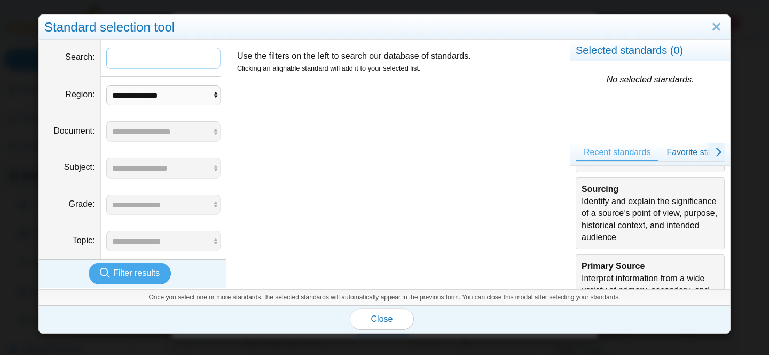
scroll to position [246, 0]
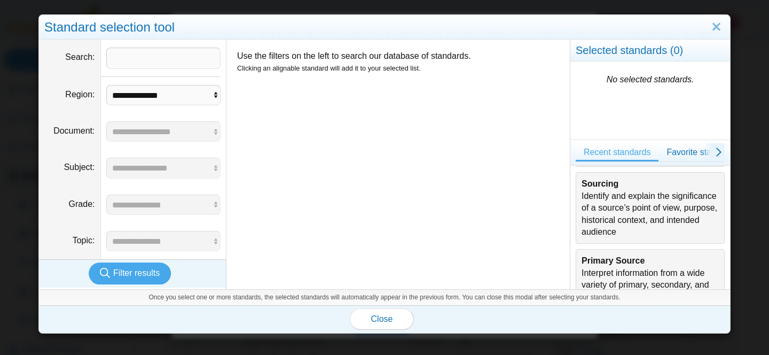
click at [659, 225] on div "Sourcing Identify and explain the significance of a source’s point of view, pur…" at bounding box center [650, 208] width 137 height 60
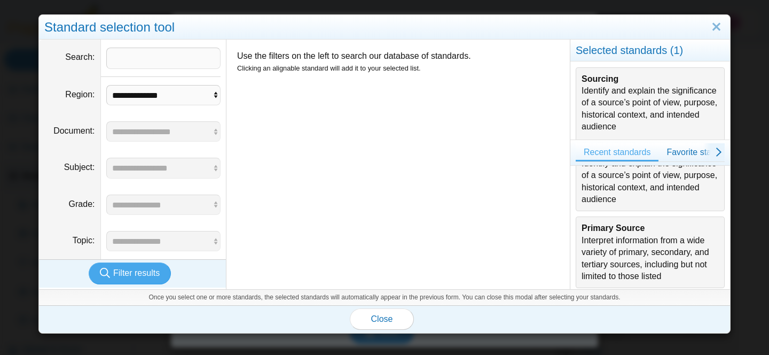
scroll to position [346, 0]
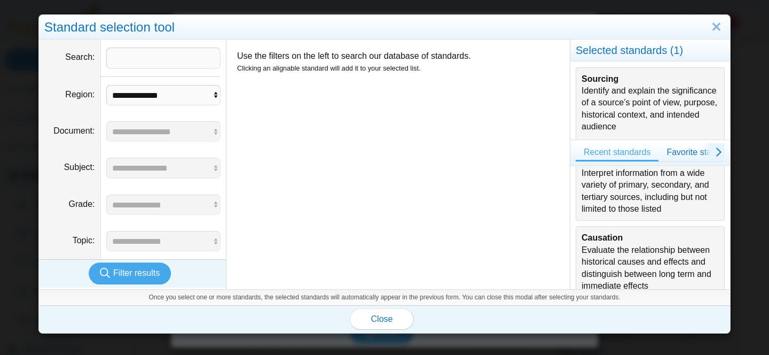
click at [657, 254] on div "Causation Evaluate the relationship between historical causes and effects and d…" at bounding box center [650, 262] width 137 height 60
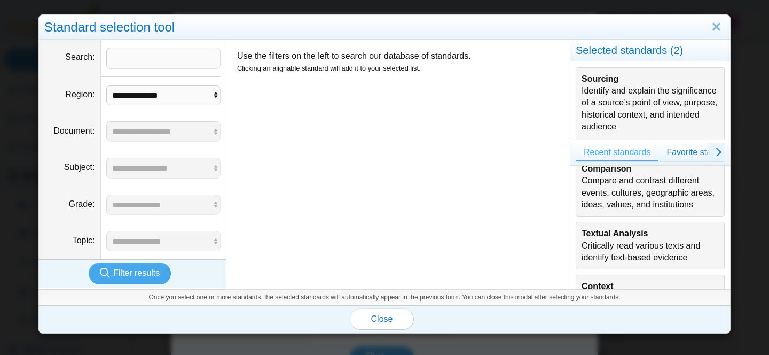
scroll to position [62, 0]
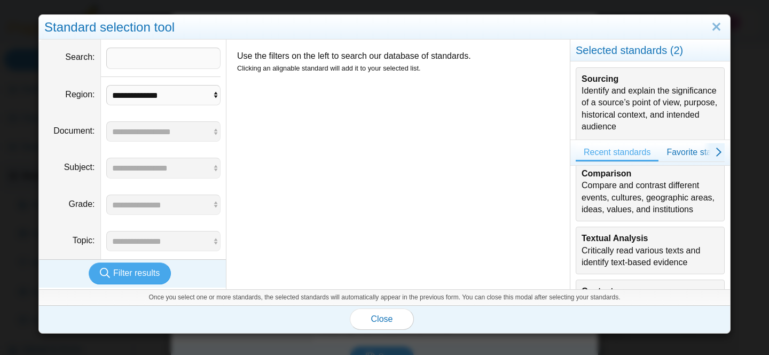
click at [658, 255] on div "Textual Analysis Critically read various texts and identify text-based evidence" at bounding box center [650, 250] width 137 height 36
click at [396, 319] on button "Close" at bounding box center [382, 318] width 64 height 21
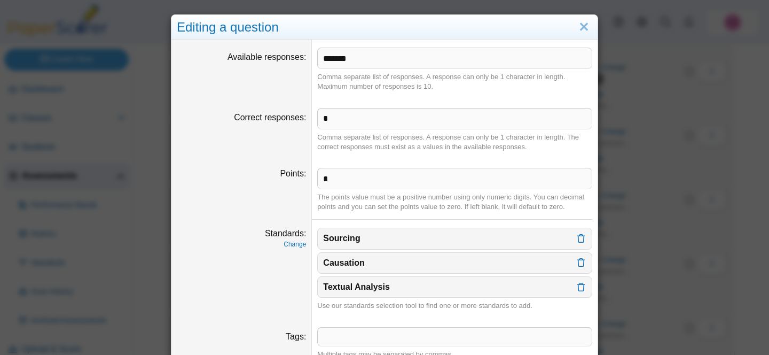
scroll to position [47, 0]
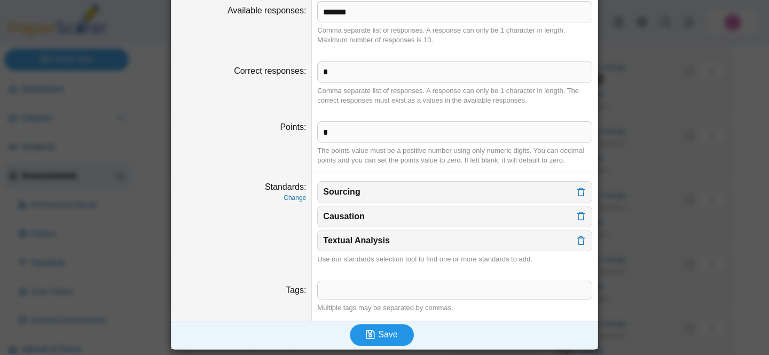
click at [392, 326] on button "Save" at bounding box center [382, 334] width 64 height 21
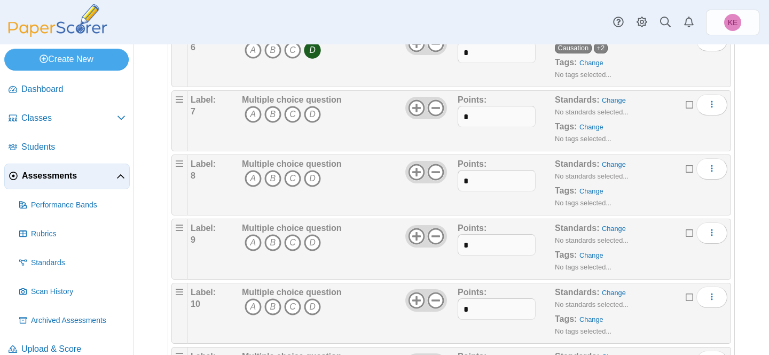
scroll to position [472, 0]
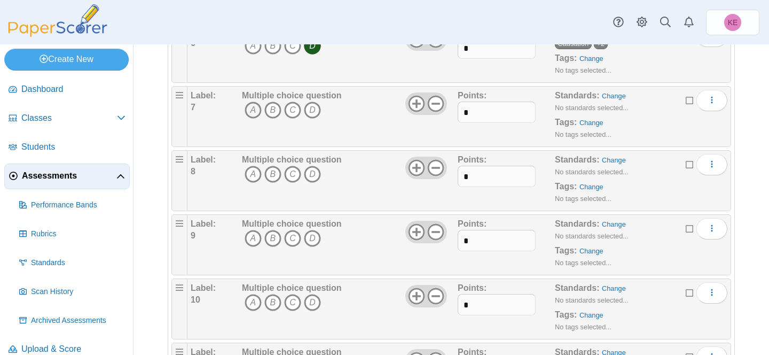
click at [252, 110] on icon "A" at bounding box center [253, 110] width 17 height 17
click at [618, 95] on link "Change" at bounding box center [614, 96] width 24 height 8
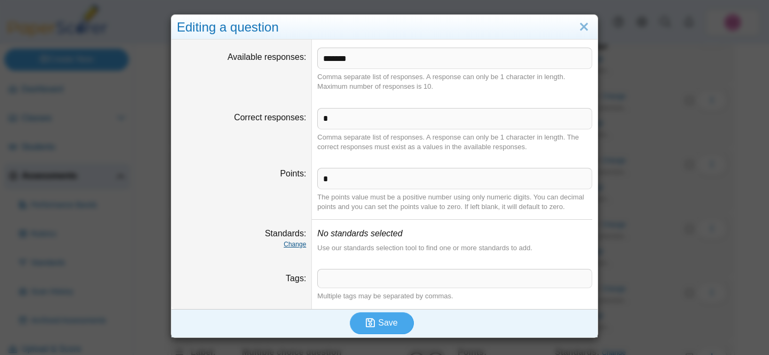
click at [295, 241] on link "Change" at bounding box center [295, 243] width 22 height 7
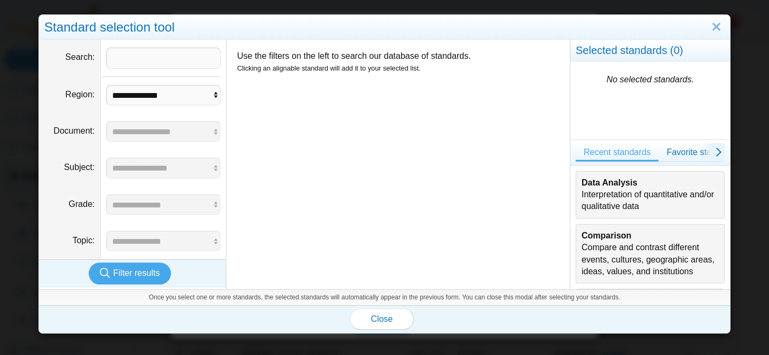
click at [618, 253] on div "Comparison Compare and contrast different events, cultures, geographic areas, i…" at bounding box center [650, 254] width 137 height 48
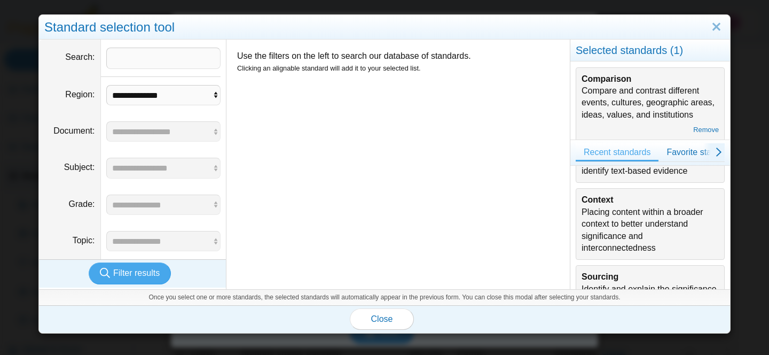
scroll to position [160, 0]
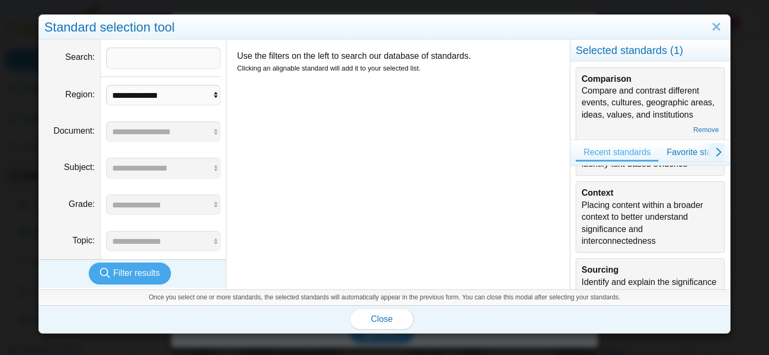
click at [618, 214] on div "Context Placing content within a broader context to better understand significa…" at bounding box center [650, 217] width 137 height 60
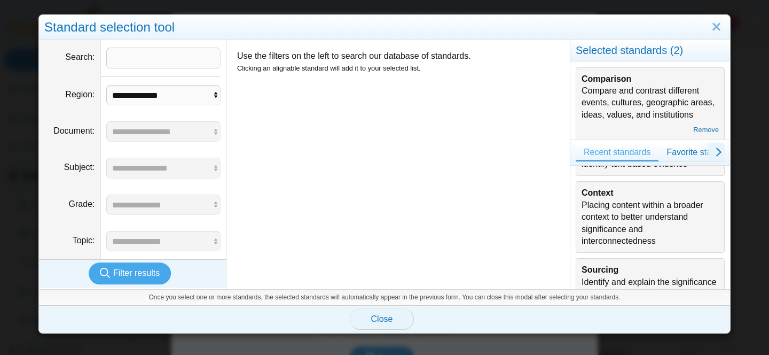
click at [388, 320] on span "Close" at bounding box center [382, 318] width 22 height 9
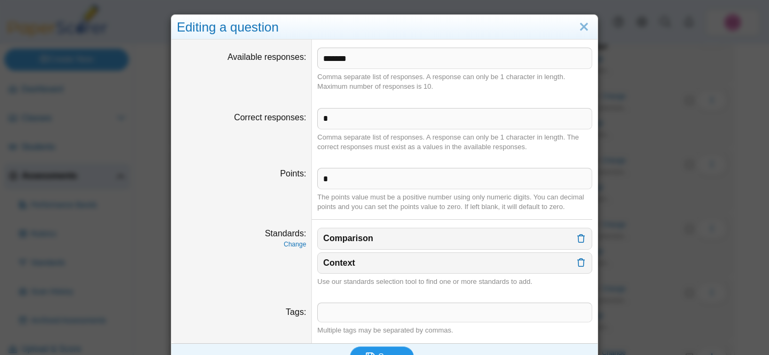
click at [383, 350] on button "Save" at bounding box center [382, 356] width 64 height 21
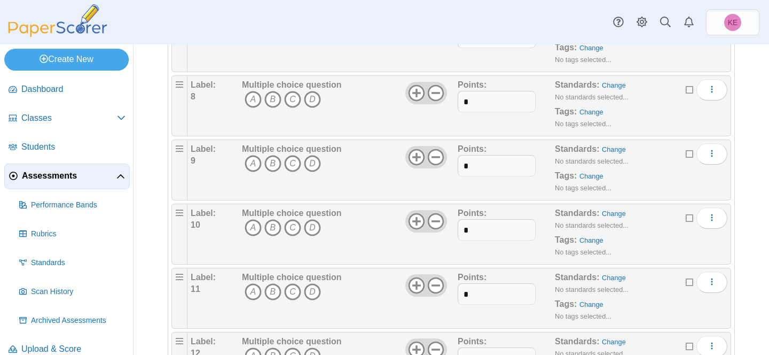
scroll to position [548, 0]
click at [309, 103] on icon "D" at bounding box center [312, 98] width 17 height 17
click at [626, 81] on div "Standards: Change No standards selected... Tags: Change No tags selected..." at bounding box center [628, 104] width 146 height 53
click at [620, 82] on link "Change" at bounding box center [614, 84] width 24 height 8
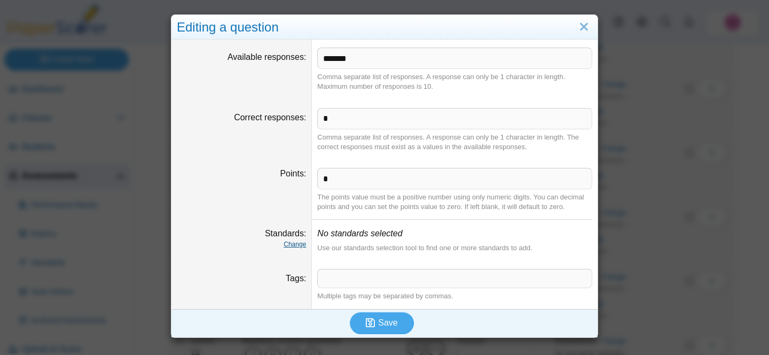
click at [294, 244] on link "Change" at bounding box center [295, 243] width 22 height 7
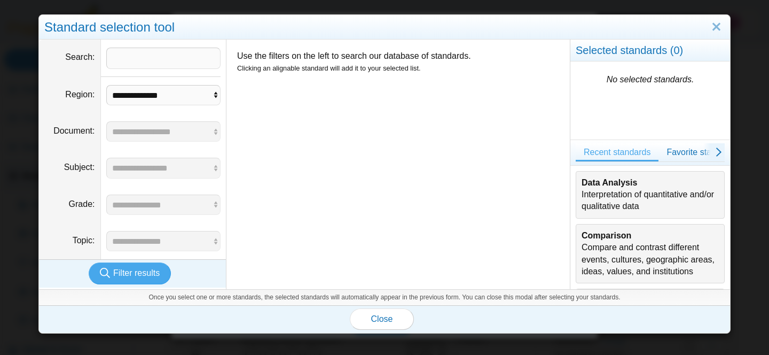
click at [599, 238] on b "Comparison" at bounding box center [607, 235] width 50 height 9
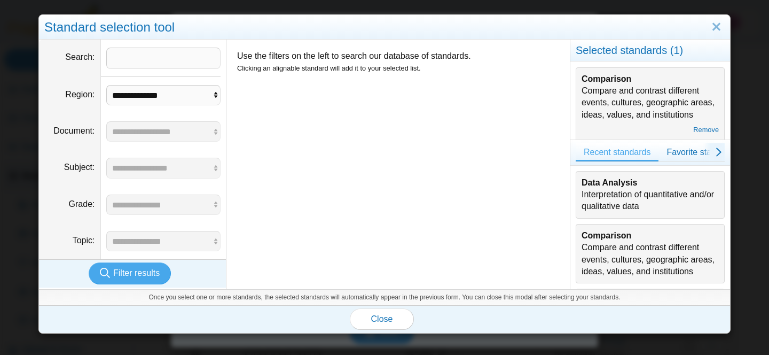
click at [599, 238] on b "Comparison" at bounding box center [607, 235] width 50 height 9
click at [700, 129] on link "Remove" at bounding box center [706, 130] width 26 height 8
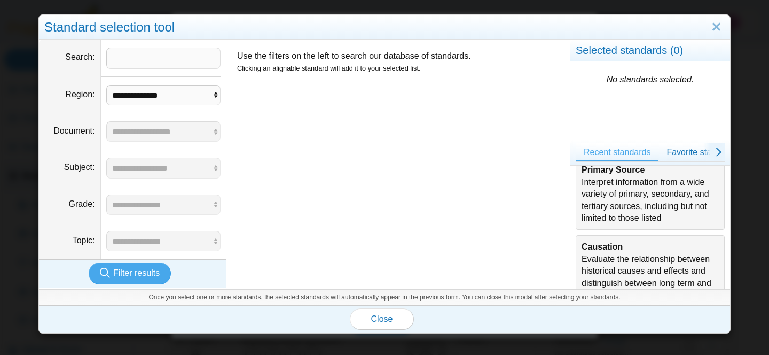
scroll to position [354, 0]
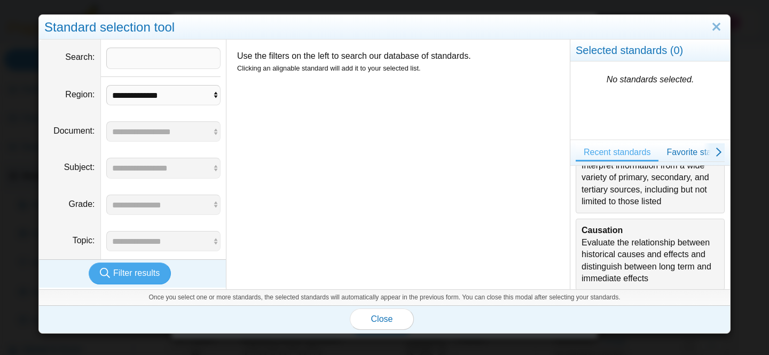
click at [630, 236] on div "Causation Evaluate the relationship between historical causes and effects and d…" at bounding box center [650, 254] width 137 height 60
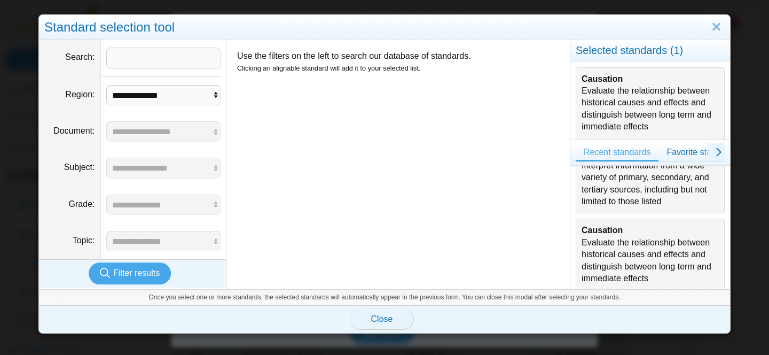
click at [401, 317] on button "Close" at bounding box center [382, 318] width 64 height 21
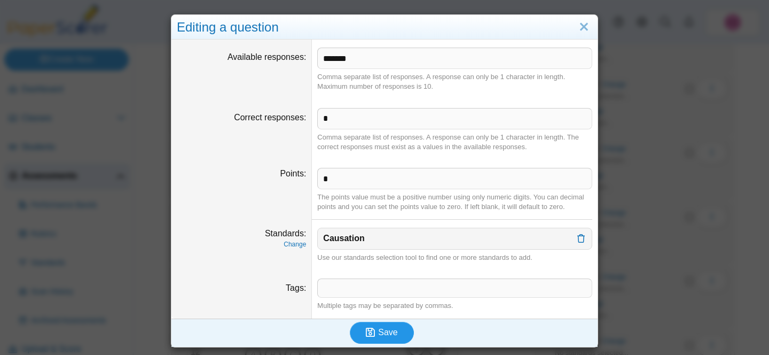
click at [399, 332] on button "Save" at bounding box center [382, 332] width 64 height 21
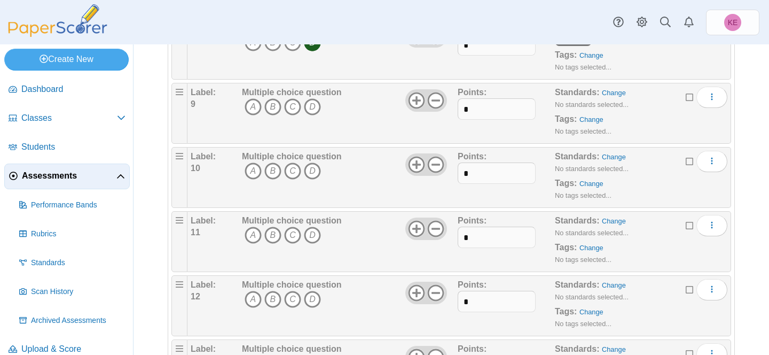
scroll to position [633, 0]
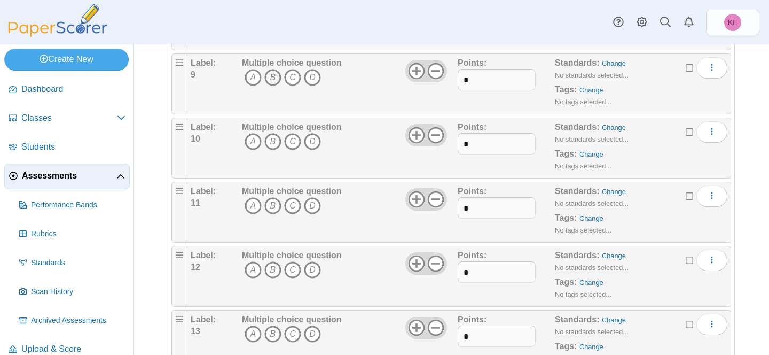
click at [275, 83] on icon "B" at bounding box center [272, 77] width 17 height 17
click at [614, 62] on link "Change" at bounding box center [614, 63] width 24 height 8
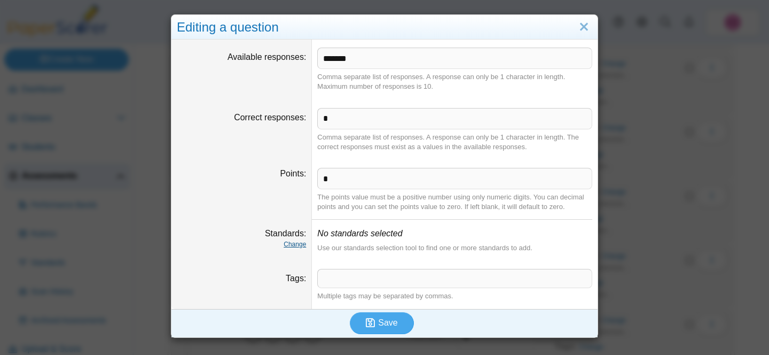
click at [295, 241] on link "Change" at bounding box center [295, 243] width 22 height 7
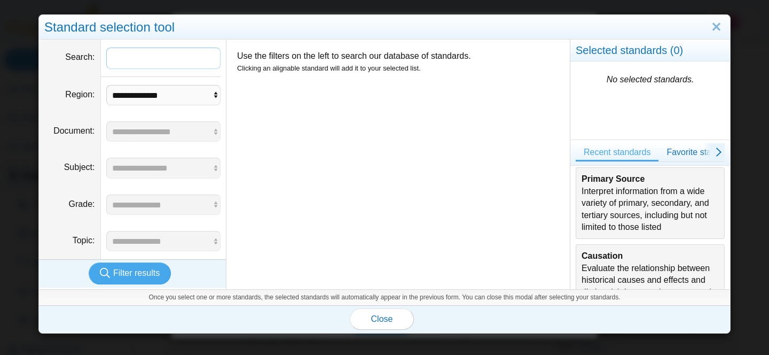
scroll to position [387, 0]
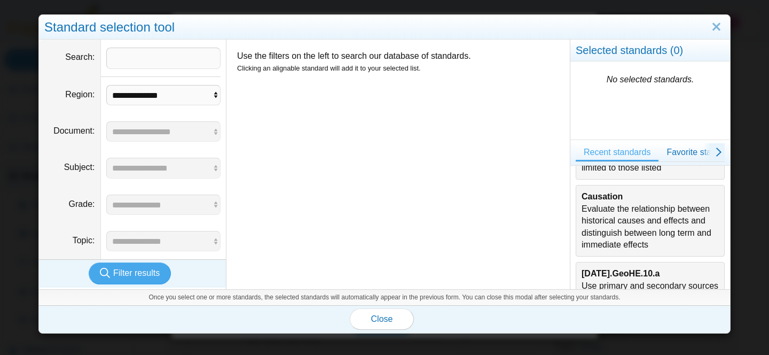
click at [622, 228] on div "Causation Evaluate the relationship between historical causes and effects and d…" at bounding box center [650, 221] width 137 height 60
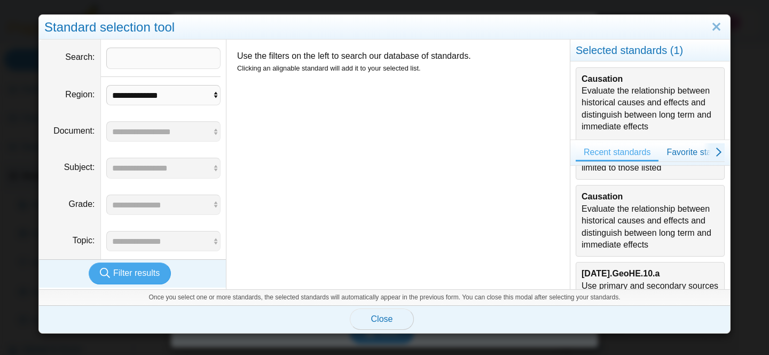
click at [394, 312] on button "Close" at bounding box center [382, 318] width 64 height 21
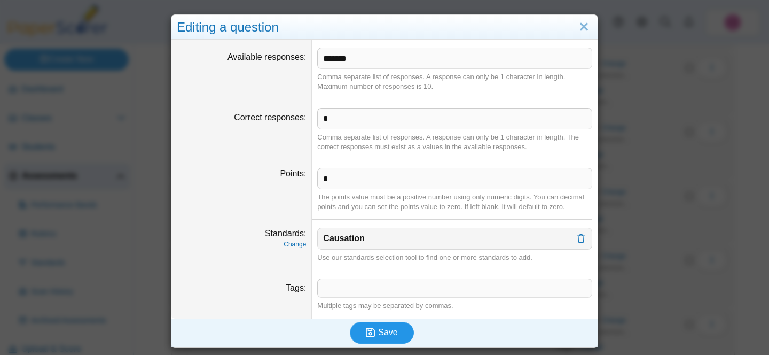
click at [383, 330] on span "Save" at bounding box center [387, 331] width 19 height 9
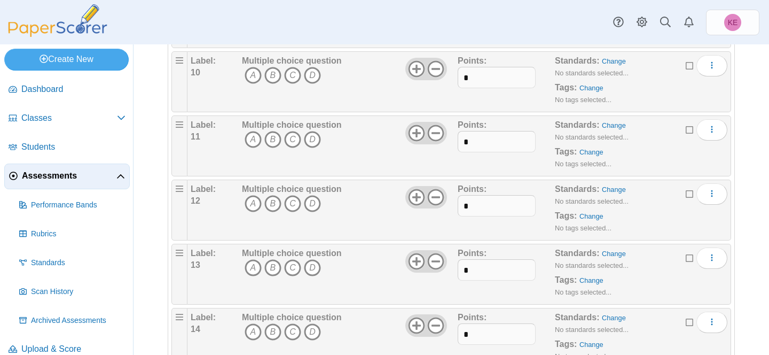
scroll to position [702, 0]
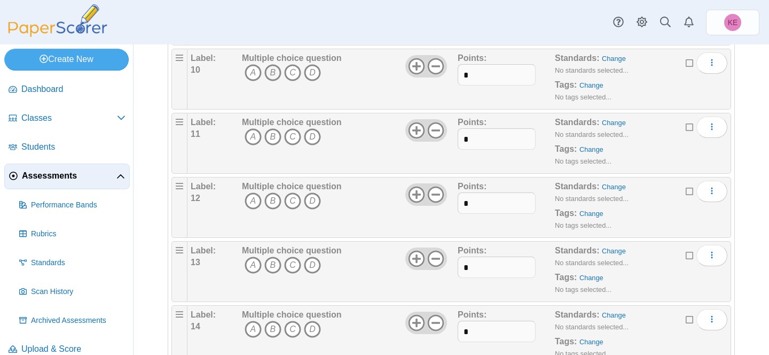
click at [274, 75] on icon "B" at bounding box center [272, 72] width 17 height 17
click at [615, 60] on link "Change" at bounding box center [614, 58] width 24 height 8
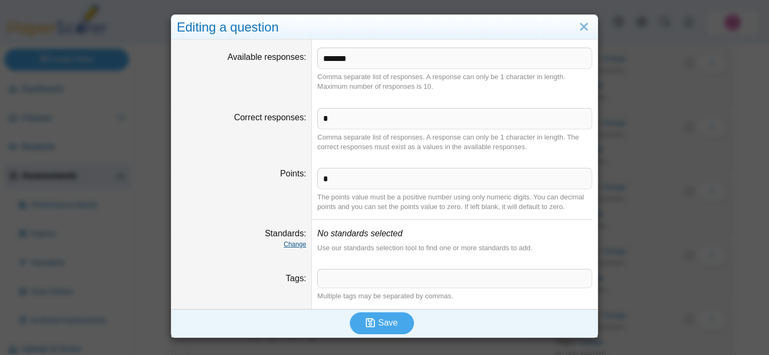
click at [292, 242] on link "Change" at bounding box center [295, 243] width 22 height 7
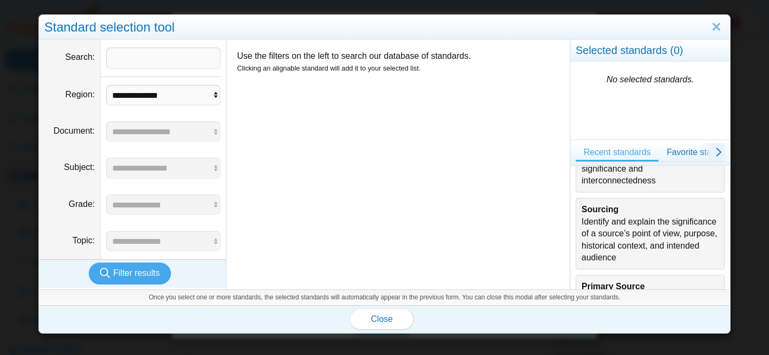
click at [636, 239] on div "Sourcing Identify and explain the significance of a source’s point of view, pur…" at bounding box center [650, 234] width 137 height 60
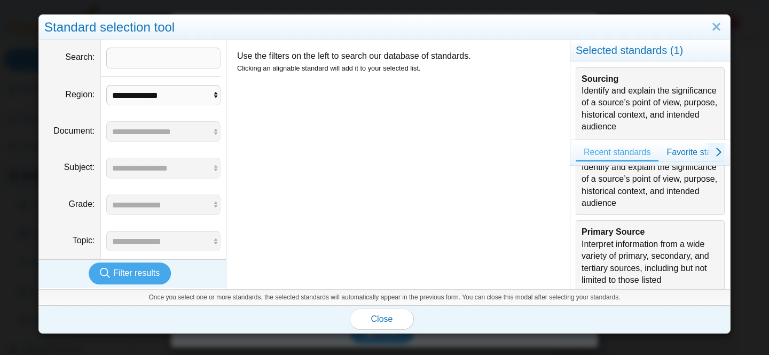
scroll to position [290, 0]
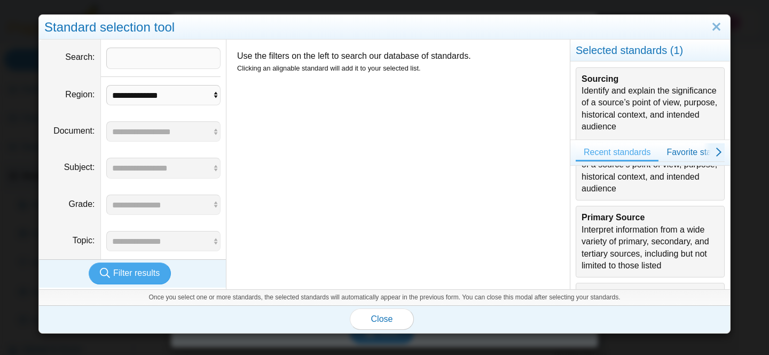
click at [606, 236] on div "Primary Source Interpret information from a wide variety of primary, secondary,…" at bounding box center [650, 242] width 137 height 60
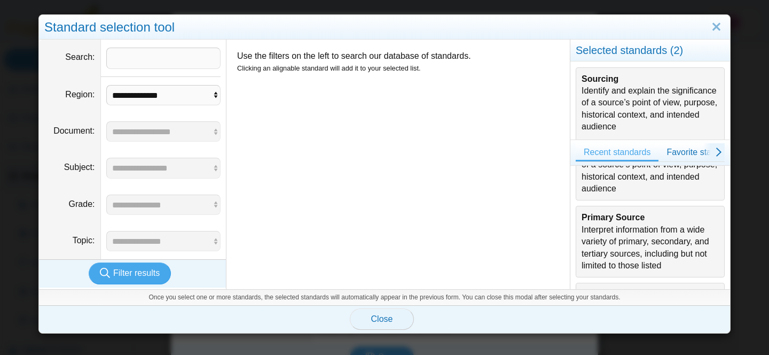
click at [396, 315] on button "Close" at bounding box center [382, 318] width 64 height 21
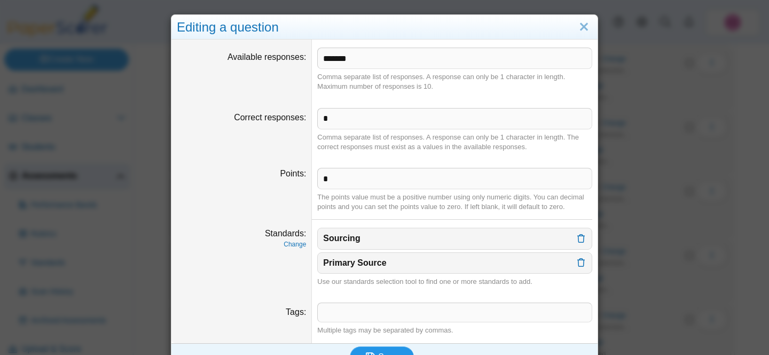
click at [383, 353] on span "Save" at bounding box center [387, 356] width 19 height 9
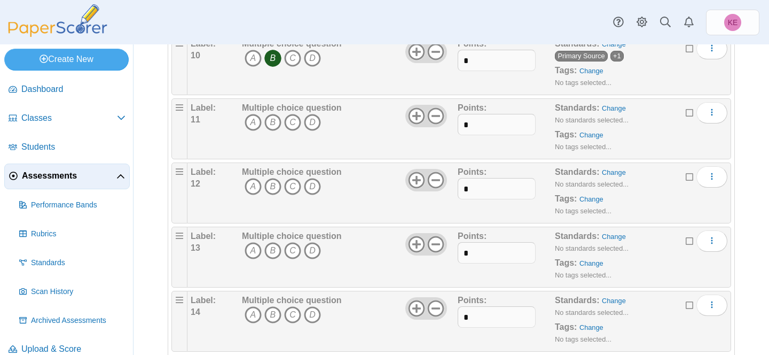
scroll to position [718, 0]
click at [292, 121] on icon "C" at bounding box center [292, 120] width 17 height 17
click at [620, 108] on link "Change" at bounding box center [614, 107] width 24 height 8
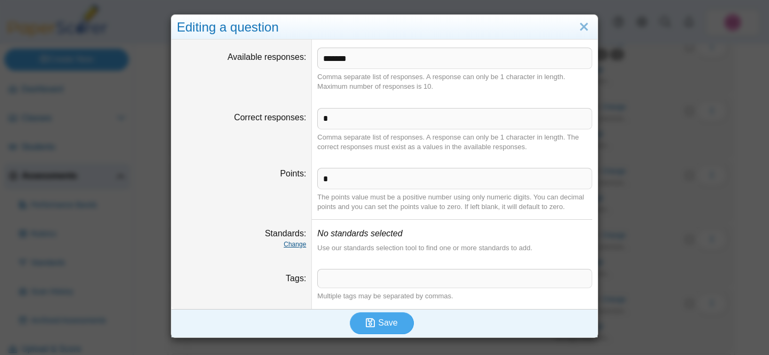
click at [298, 247] on link "Change" at bounding box center [295, 243] width 22 height 7
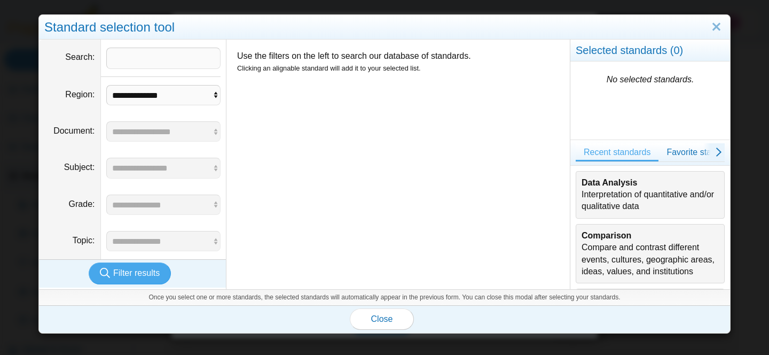
click at [612, 254] on div "Comparison Compare and contrast different events, cultures, geographic areas, i…" at bounding box center [650, 254] width 137 height 48
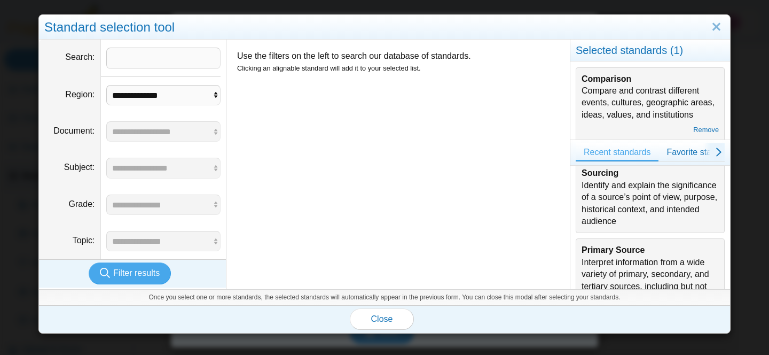
scroll to position [256, 0]
click at [613, 247] on b "Primary Source" at bounding box center [613, 250] width 63 height 9
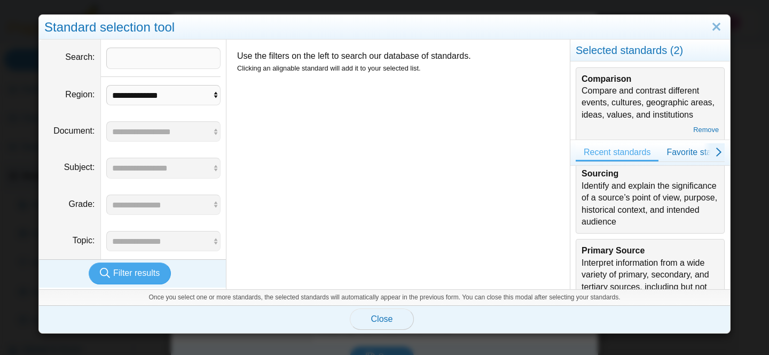
click at [380, 326] on button "Close" at bounding box center [382, 318] width 64 height 21
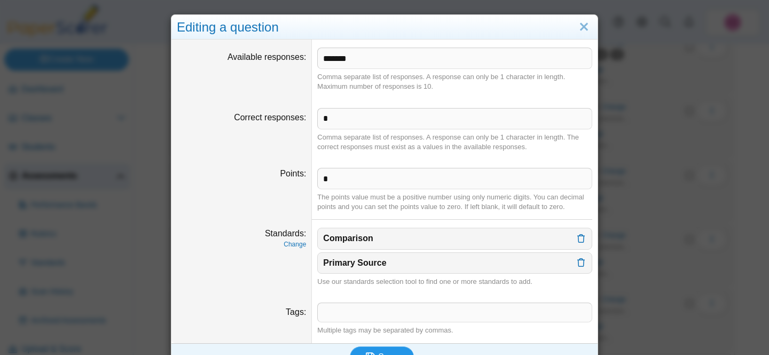
click at [382, 352] on button "Save" at bounding box center [382, 356] width 64 height 21
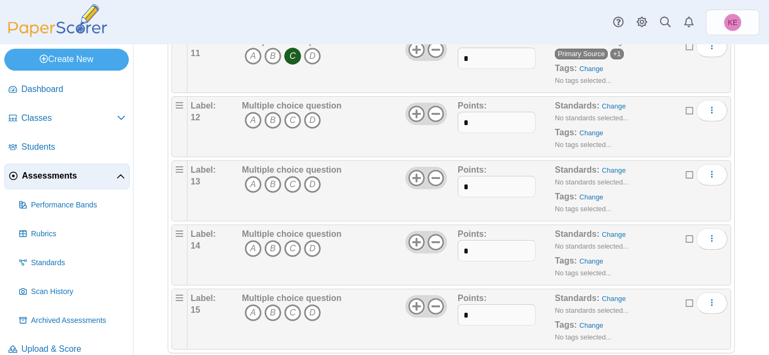
scroll to position [802, 0]
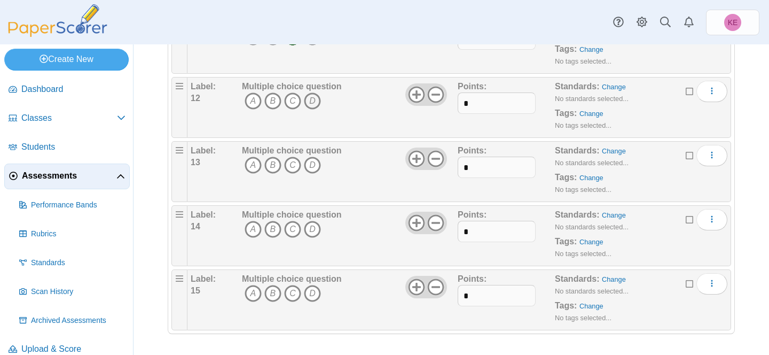
click at [317, 99] on icon "D" at bounding box center [312, 100] width 17 height 17
click at [622, 89] on link "Change" at bounding box center [614, 87] width 24 height 8
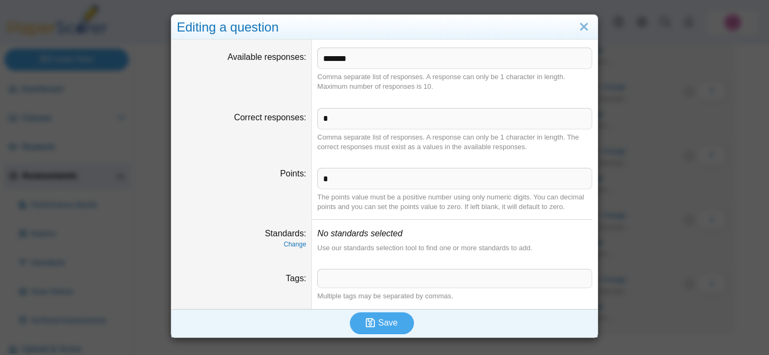
click at [292, 248] on dfn "Change" at bounding box center [241, 244] width 129 height 9
click at [292, 245] on link "Change" at bounding box center [295, 243] width 22 height 7
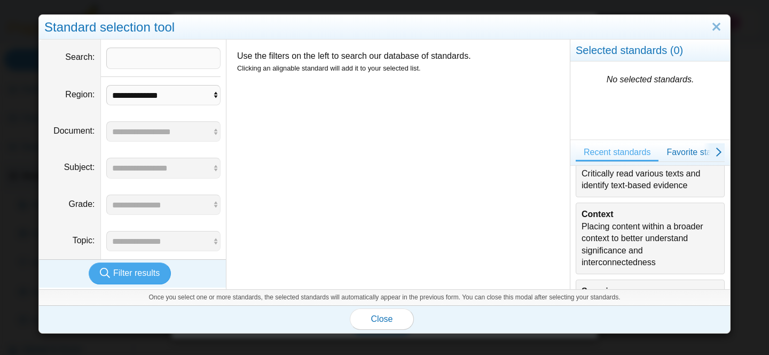
click at [615, 236] on div "Context Placing content within a broader context to better understand significa…" at bounding box center [650, 238] width 137 height 60
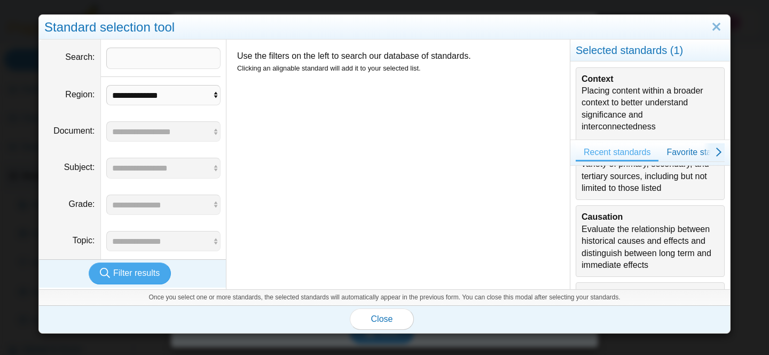
scroll to position [369, 0]
click at [615, 236] on div "Causation Evaluate the relationship between historical causes and effects and d…" at bounding box center [650, 239] width 137 height 60
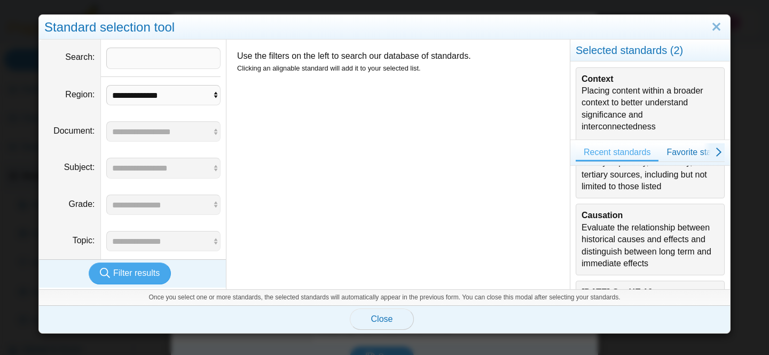
click at [381, 318] on span "Close" at bounding box center [382, 318] width 22 height 9
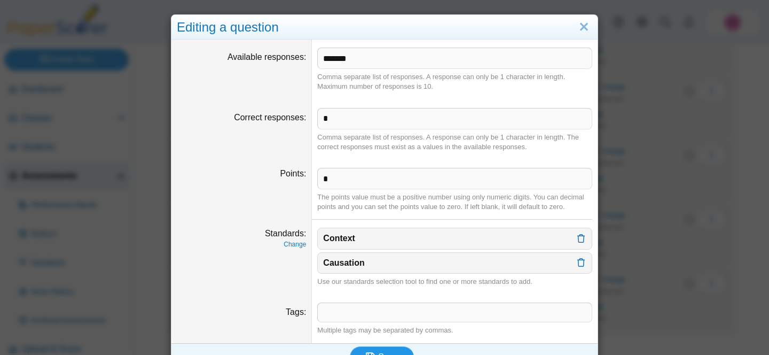
click at [377, 349] on button "Save" at bounding box center [382, 356] width 64 height 21
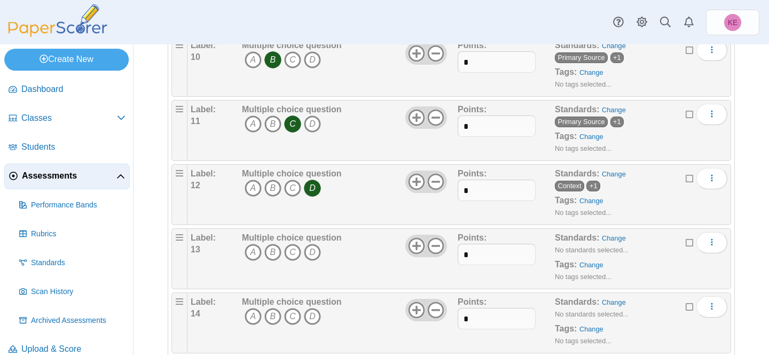
scroll to position [802, 0]
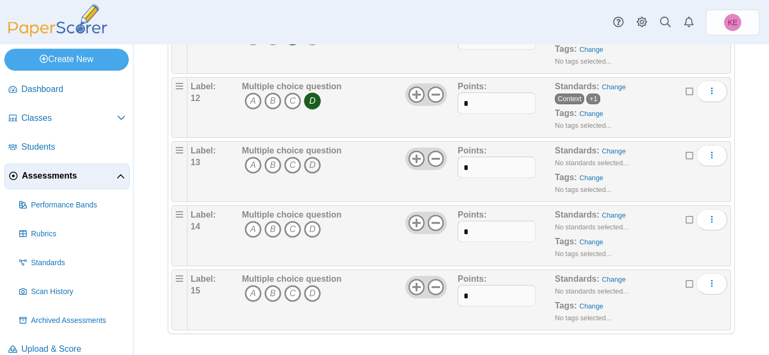
click at [310, 162] on icon "D" at bounding box center [312, 165] width 17 height 17
click at [613, 145] on div "Standards: Change No standards selected... Tags: Change No tags selected..." at bounding box center [628, 171] width 146 height 53
click at [614, 150] on link "Change" at bounding box center [614, 151] width 24 height 8
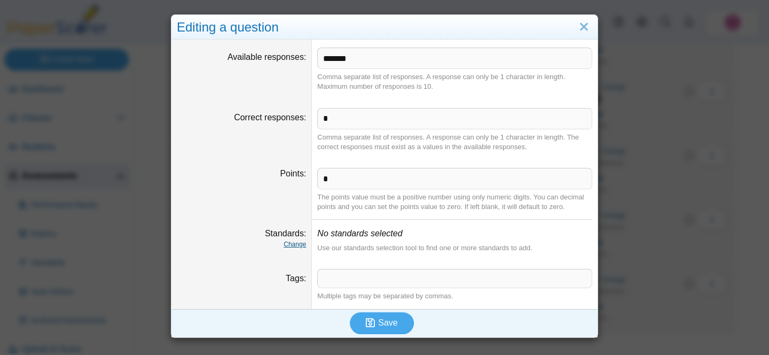
click at [306, 243] on link "Change" at bounding box center [295, 243] width 22 height 7
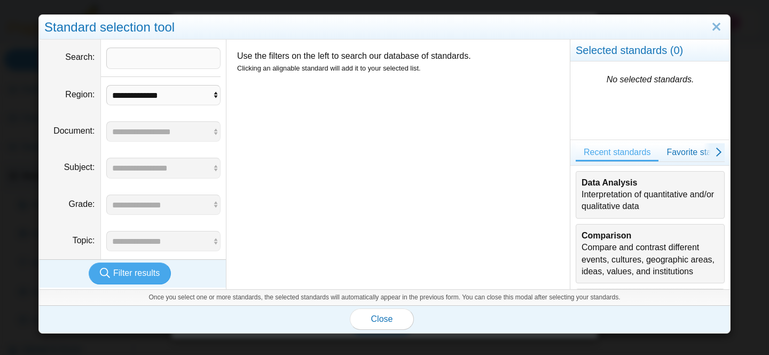
click at [650, 194] on div "Data Analysis Interpretation of quantitative and/or qualitative data" at bounding box center [650, 195] width 137 height 36
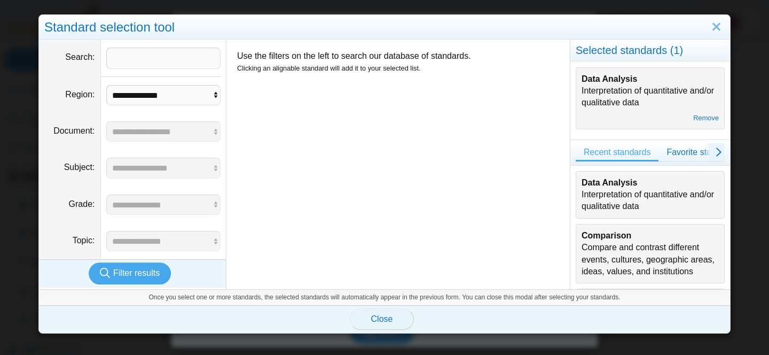
click at [394, 318] on button "Close" at bounding box center [382, 318] width 64 height 21
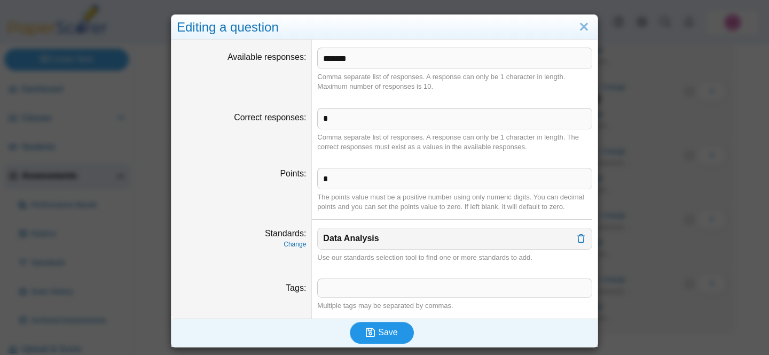
click at [391, 331] on span "Save" at bounding box center [387, 331] width 19 height 9
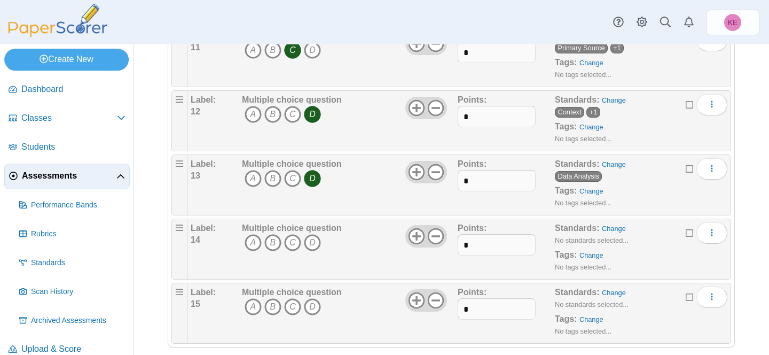
scroll to position [802, 0]
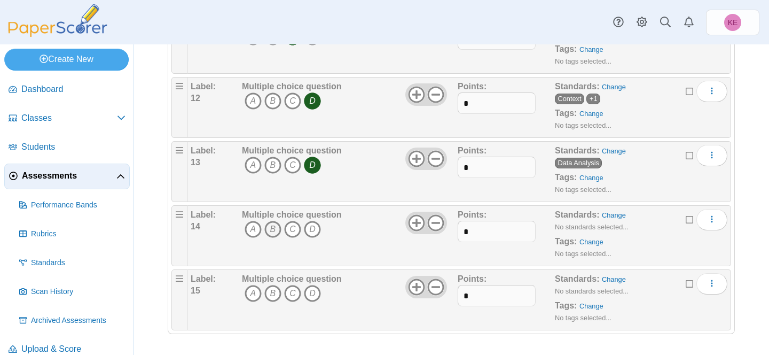
click at [271, 232] on icon "B" at bounding box center [272, 229] width 17 height 17
click at [618, 213] on link "Change" at bounding box center [614, 215] width 24 height 8
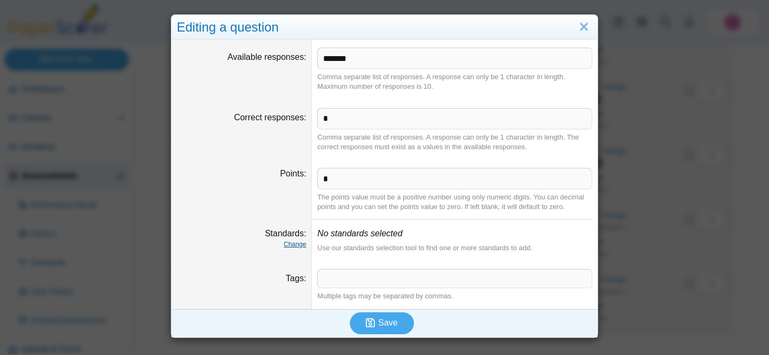
click at [290, 243] on link "Change" at bounding box center [295, 243] width 22 height 7
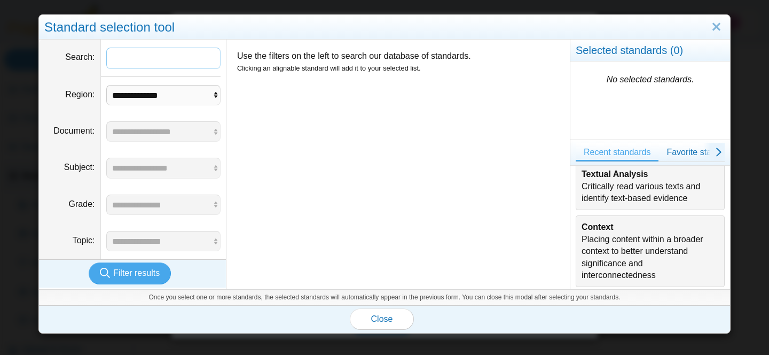
scroll to position [132, 0]
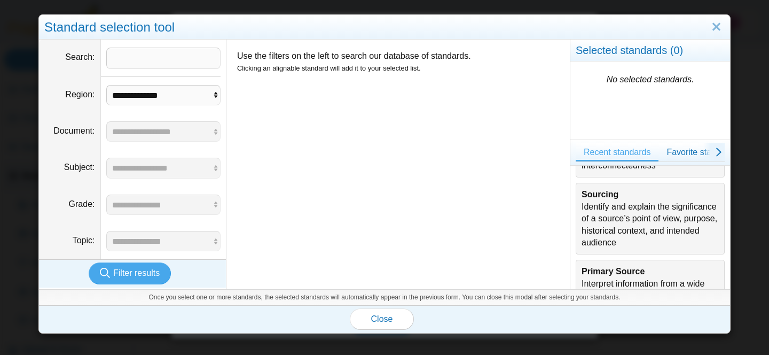
click at [647, 226] on div "Sourcing Identify and explain the significance of a source’s point of view, pur…" at bounding box center [650, 219] width 137 height 60
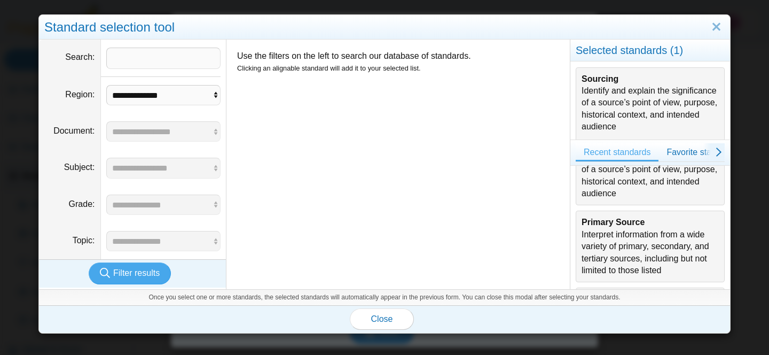
scroll to position [286, 0]
click at [647, 226] on div "Primary Source Interpret information from a wide variety of primary, secondary,…" at bounding box center [650, 245] width 137 height 60
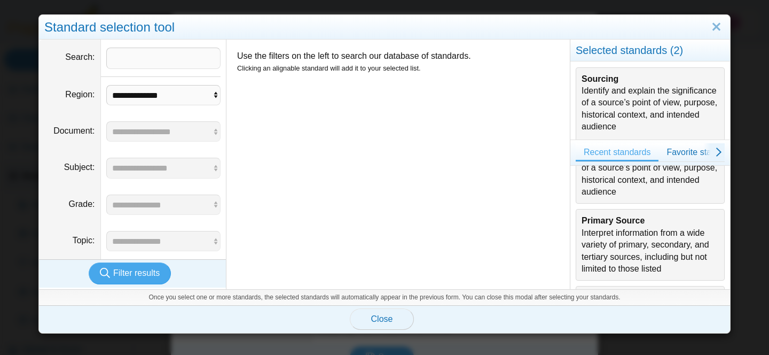
click at [392, 320] on span "Close" at bounding box center [382, 318] width 22 height 9
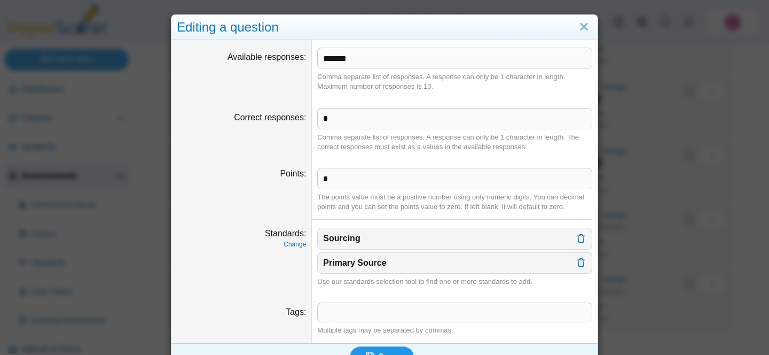
click at [383, 348] on button "Save" at bounding box center [382, 356] width 64 height 21
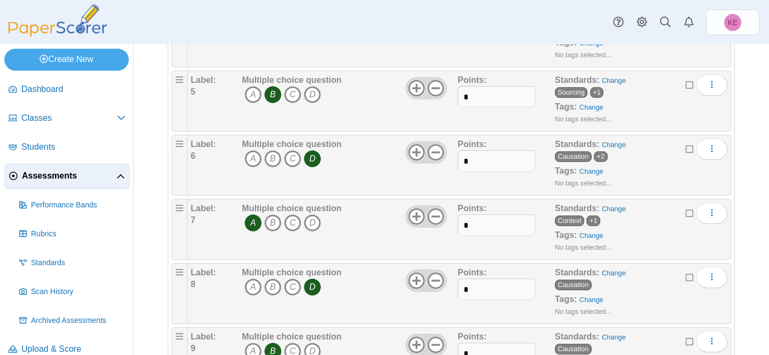
scroll to position [802, 0]
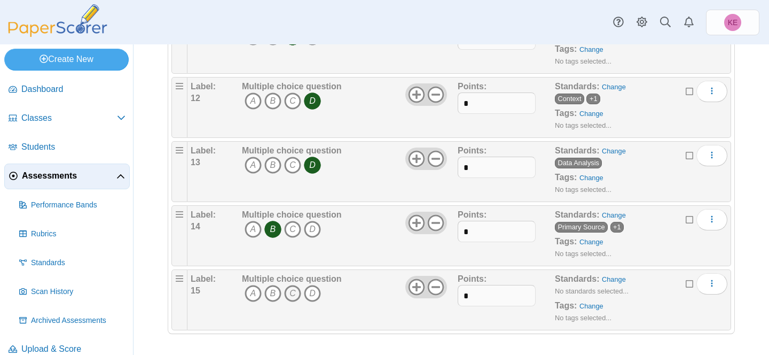
click at [290, 299] on icon "C" at bounding box center [292, 293] width 17 height 17
click at [623, 279] on link "Change" at bounding box center [614, 279] width 24 height 8
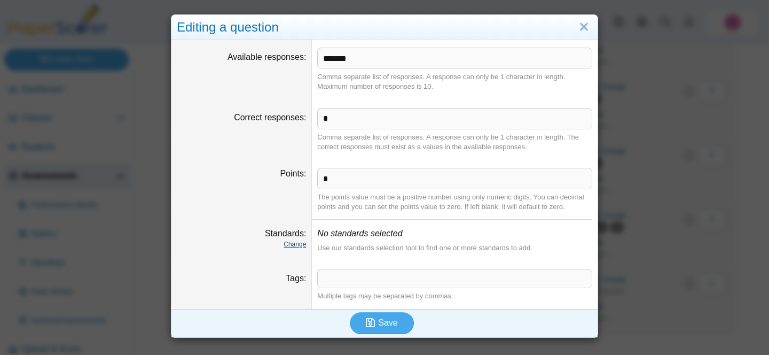
click at [291, 245] on link "Change" at bounding box center [295, 243] width 22 height 7
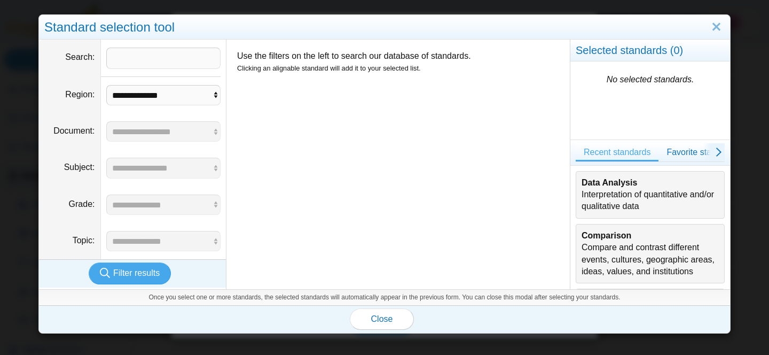
click at [635, 239] on div "Comparison Compare and contrast different events, cultures, geographic areas, i…" at bounding box center [650, 254] width 137 height 48
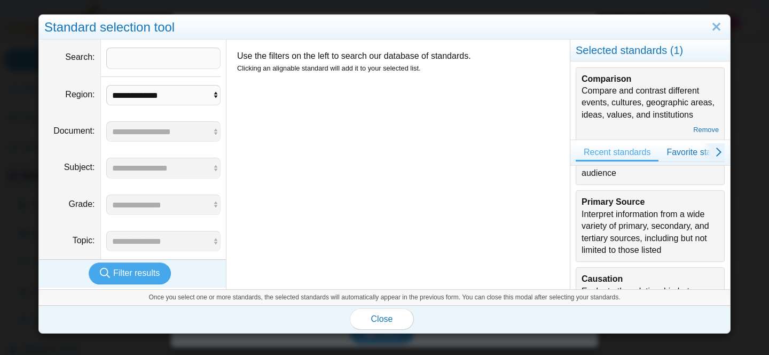
scroll to position [306, 0]
click at [636, 238] on div "Primary Source Interpret information from a wide variety of primary, secondary,…" at bounding box center [650, 225] width 137 height 60
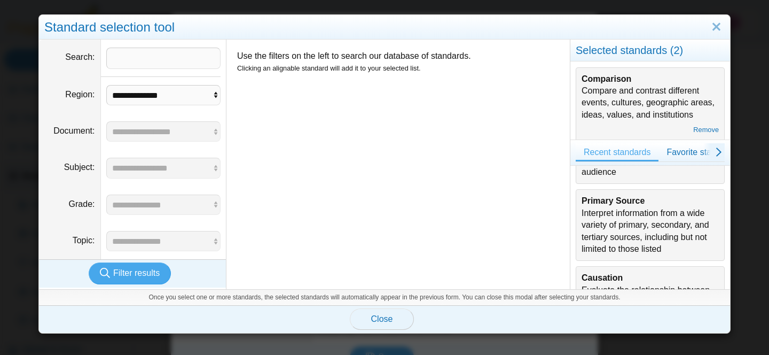
click at [377, 309] on button "Close" at bounding box center [382, 318] width 64 height 21
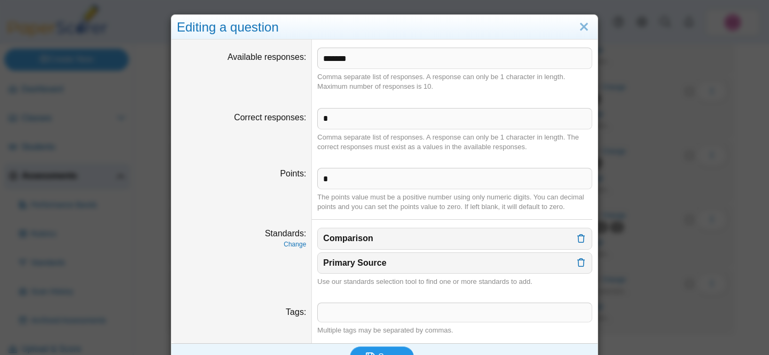
click at [378, 352] on icon "submit" at bounding box center [372, 357] width 12 height 12
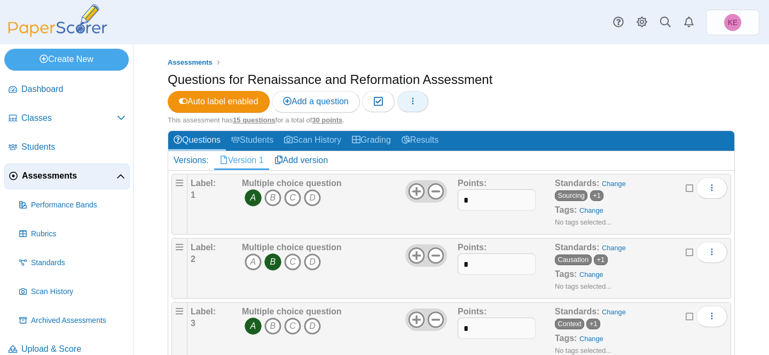
click at [417, 106] on span "button" at bounding box center [413, 101] width 9 height 9
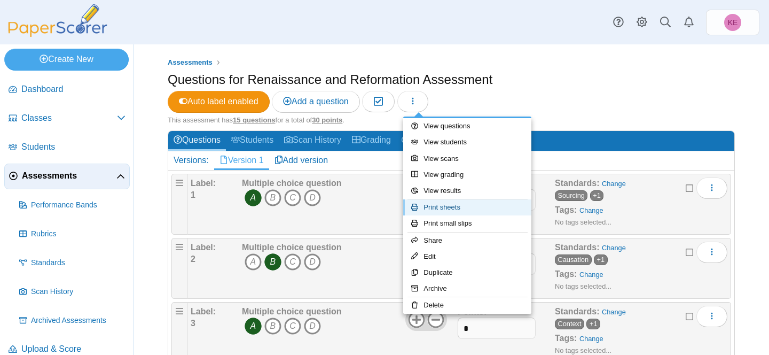
click at [449, 205] on link "Print sheets" at bounding box center [467, 207] width 128 height 16
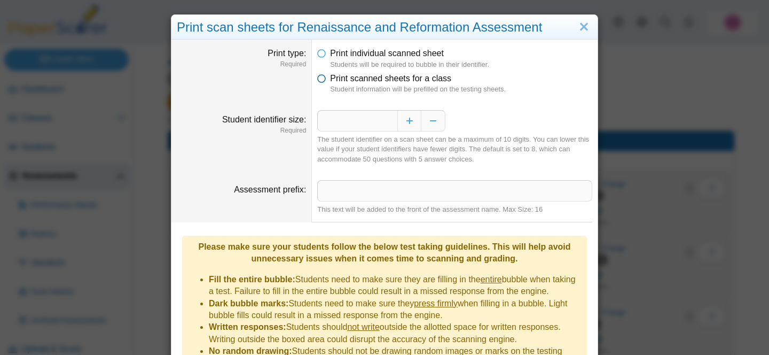
click at [380, 79] on span "Print scanned sheets for a class" at bounding box center [390, 78] width 121 height 9
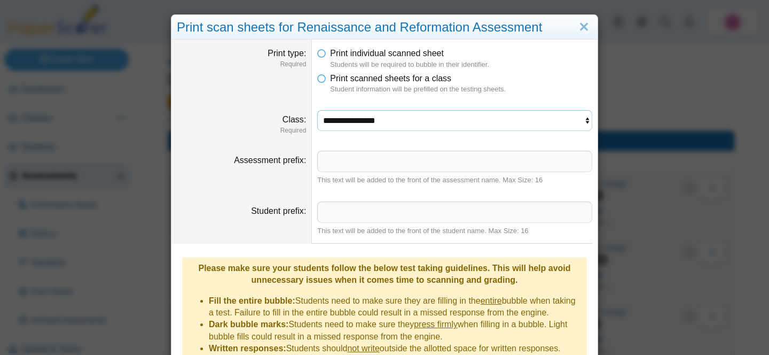
click at [364, 116] on select "**********" at bounding box center [454, 120] width 275 height 20
select select "**********"
click at [317, 110] on select "**********" at bounding box center [454, 120] width 275 height 20
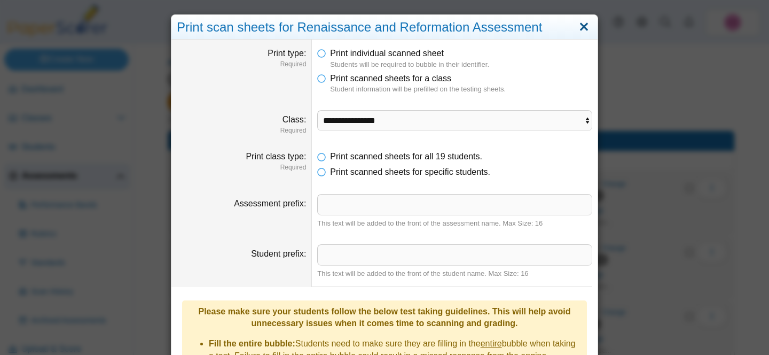
click at [587, 32] on link "Close" at bounding box center [584, 27] width 17 height 18
